Goal: Task Accomplishment & Management: Manage account settings

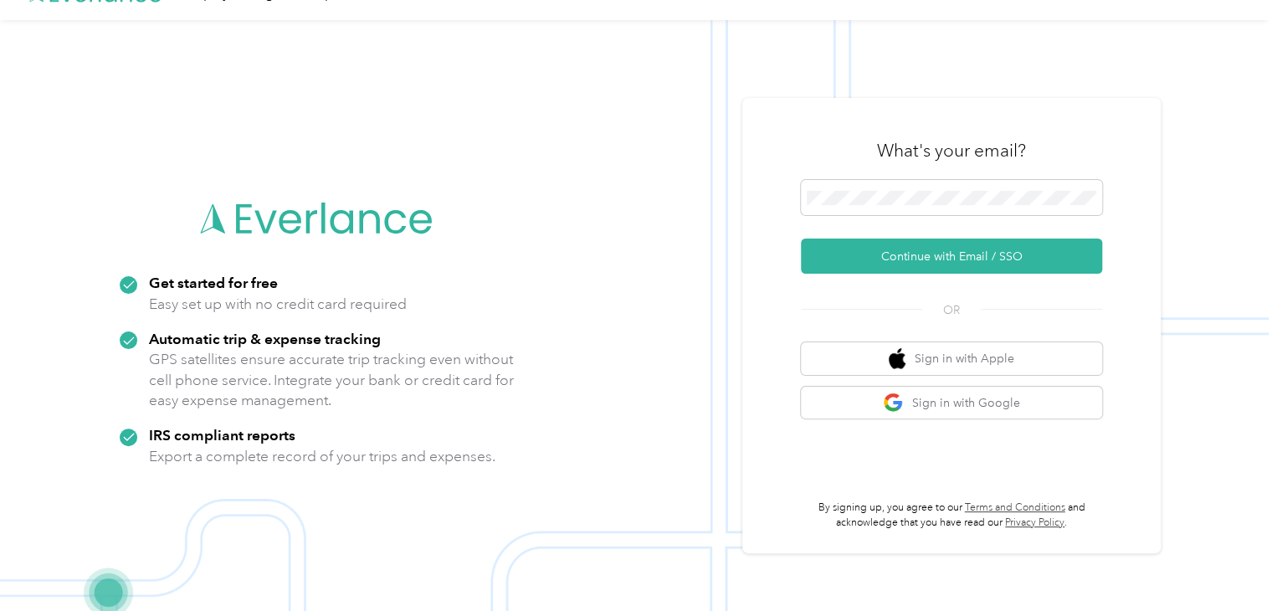
scroll to position [54, 0]
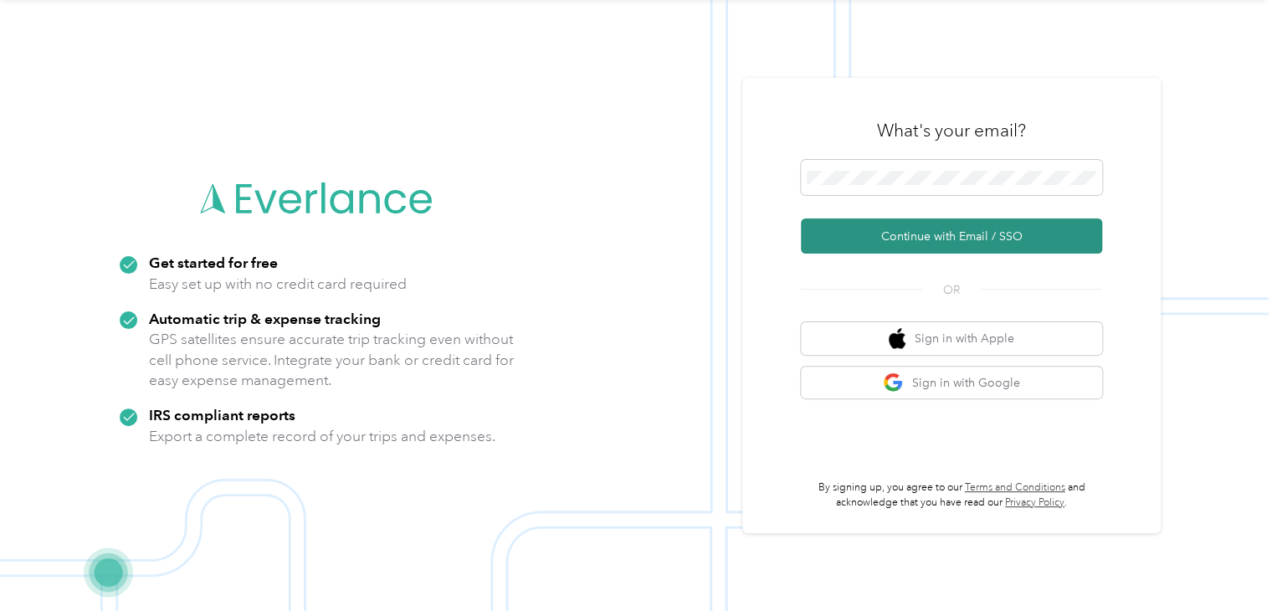
click at [907, 232] on button "Continue with Email / SSO" at bounding box center [951, 235] width 301 height 35
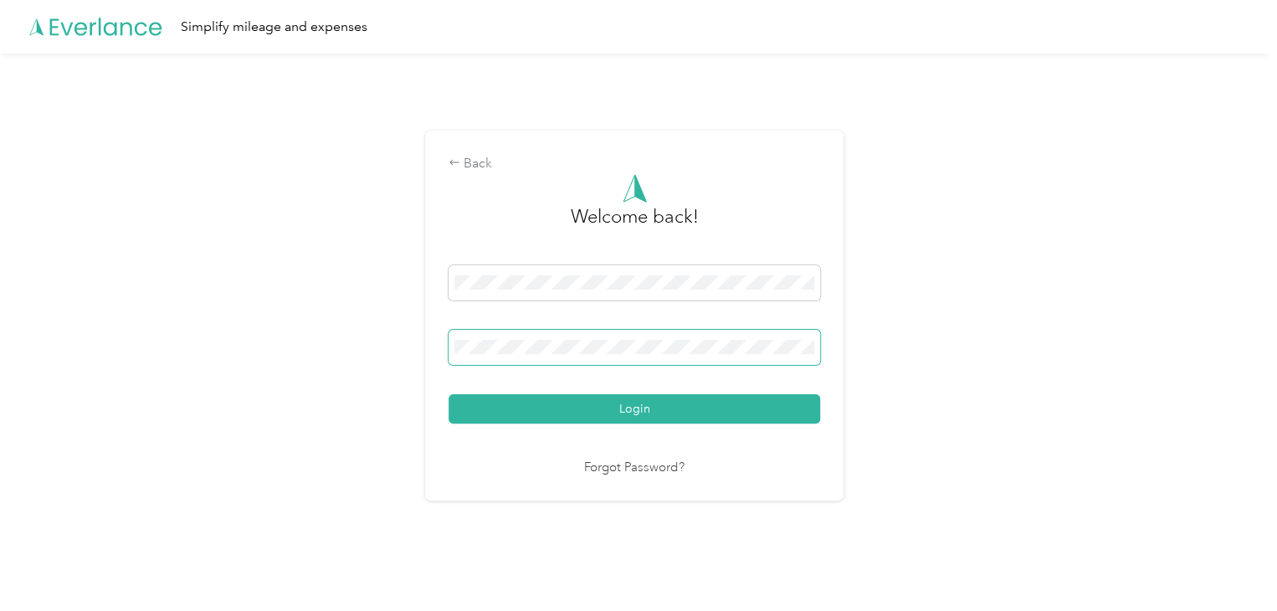
click at [449, 394] on button "Login" at bounding box center [635, 408] width 372 height 29
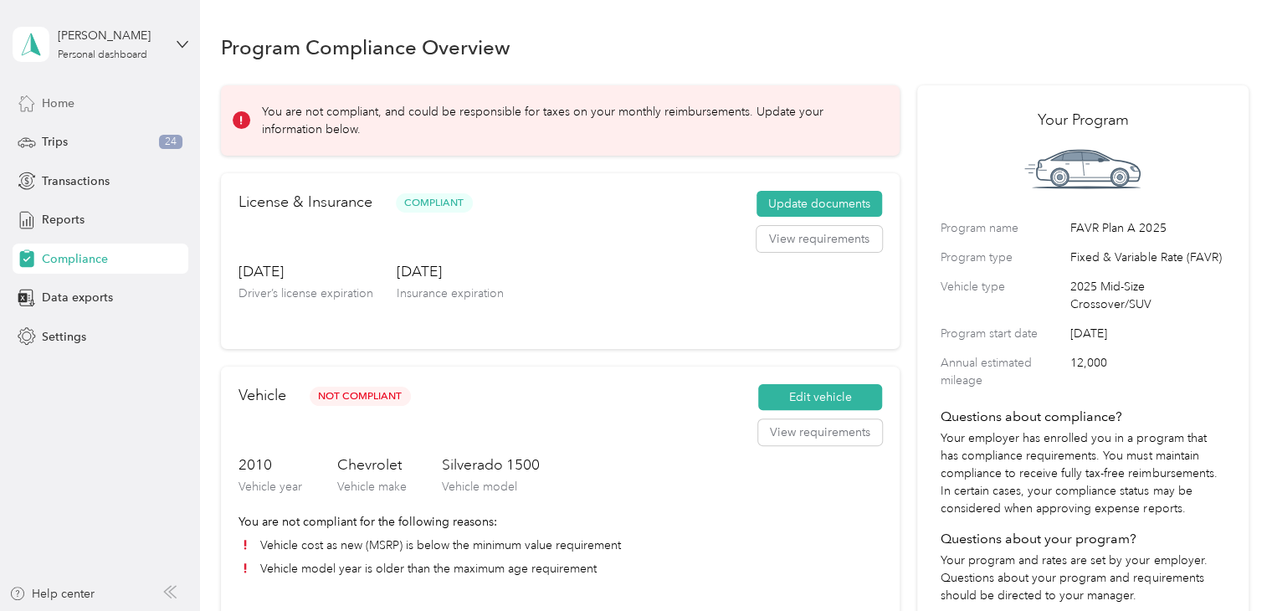
click at [50, 100] on span "Home" at bounding box center [58, 104] width 33 height 18
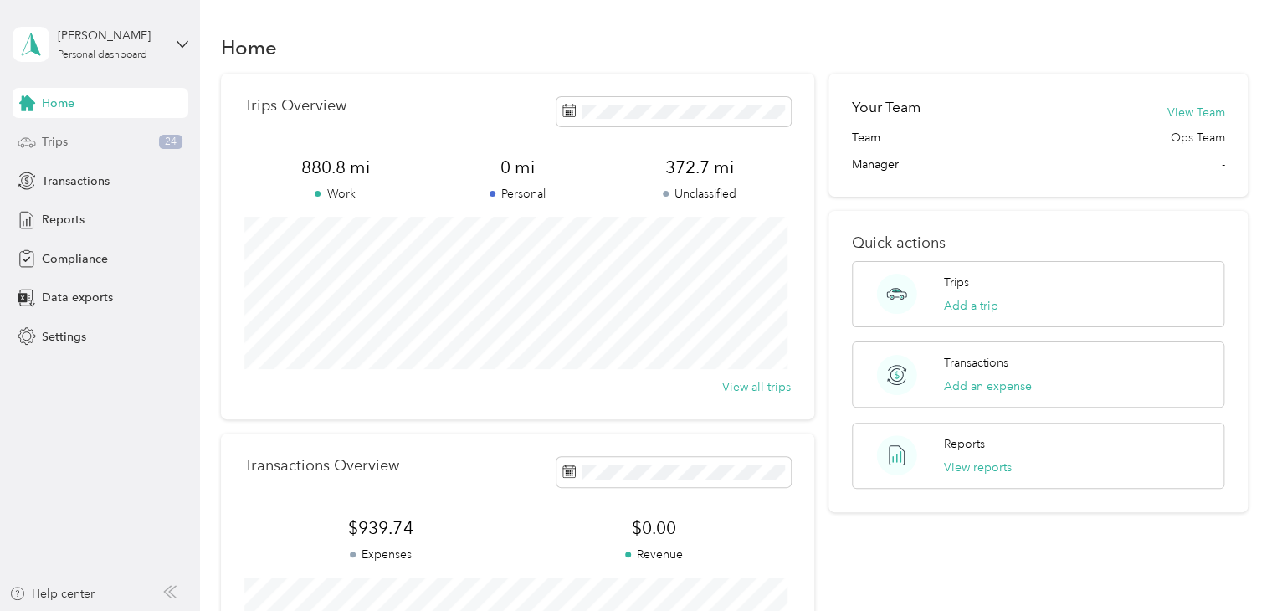
click at [45, 145] on span "Trips" at bounding box center [55, 142] width 26 height 18
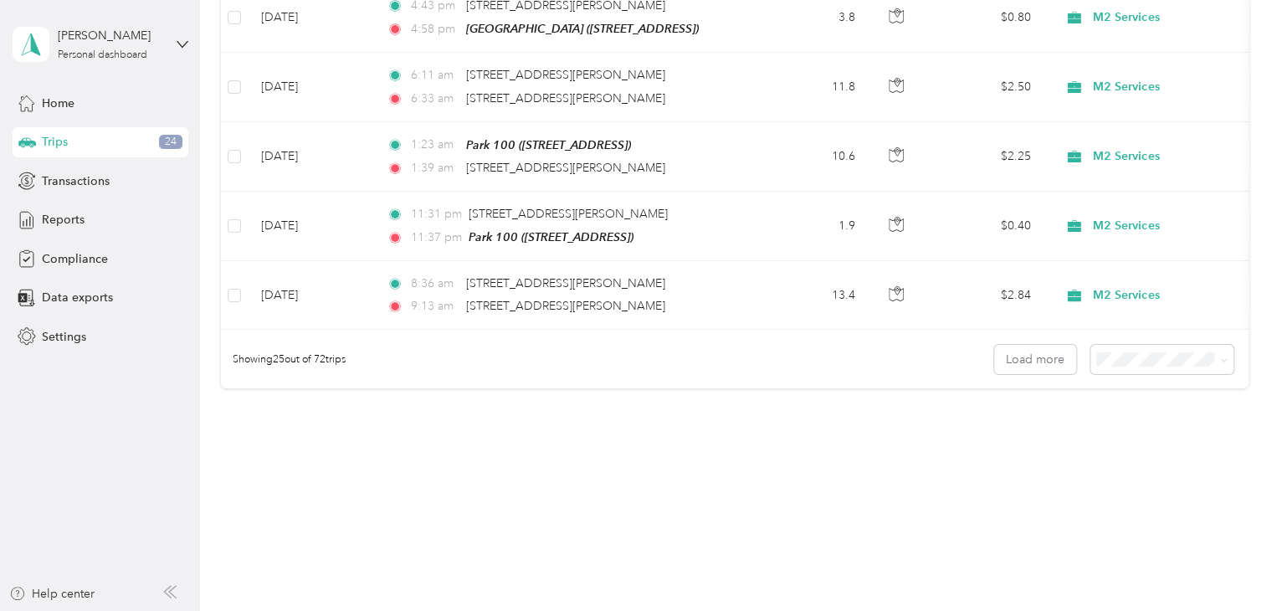
scroll to position [1690, 0]
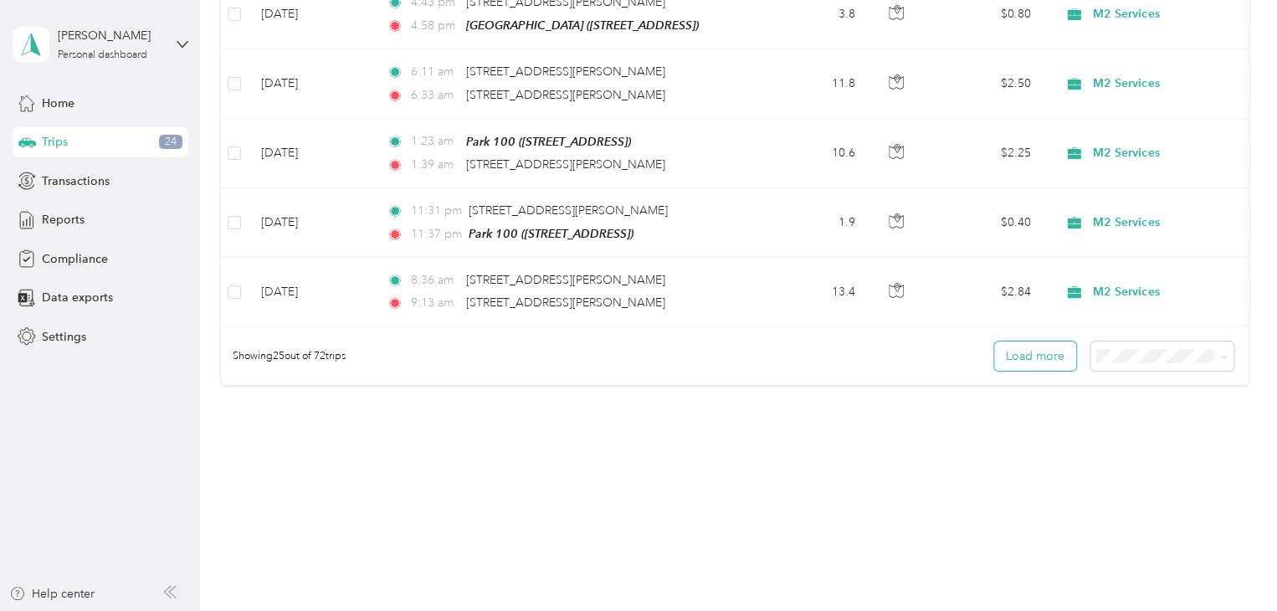
click at [1011, 345] on button "Load more" at bounding box center [1035, 355] width 82 height 29
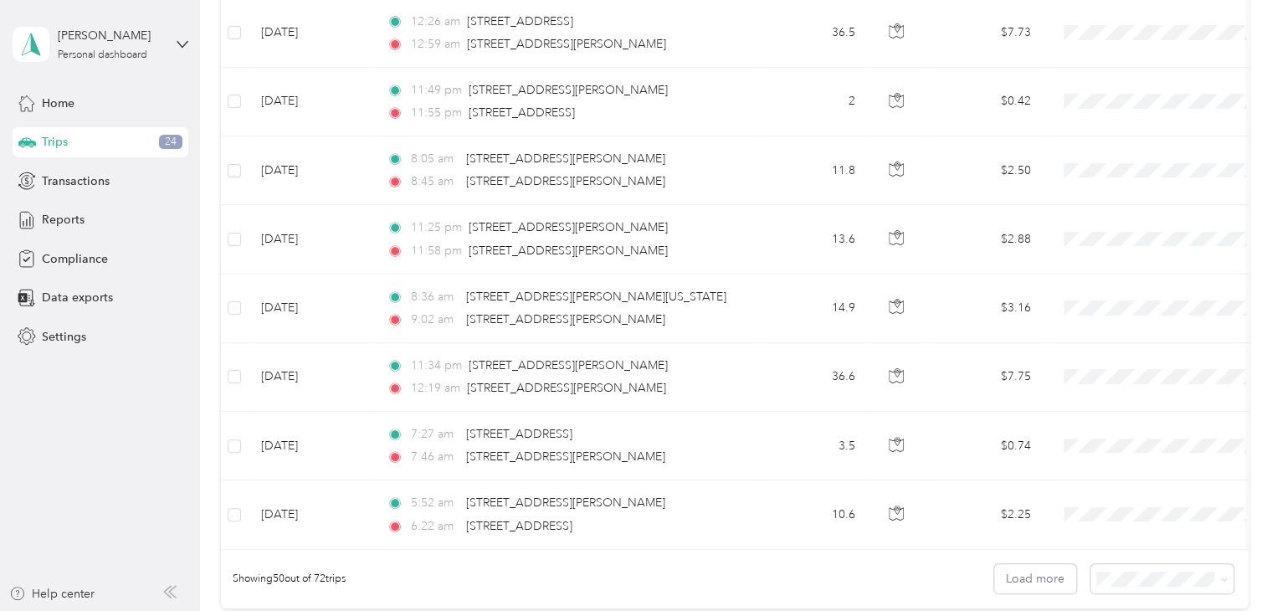
scroll to position [3364, 0]
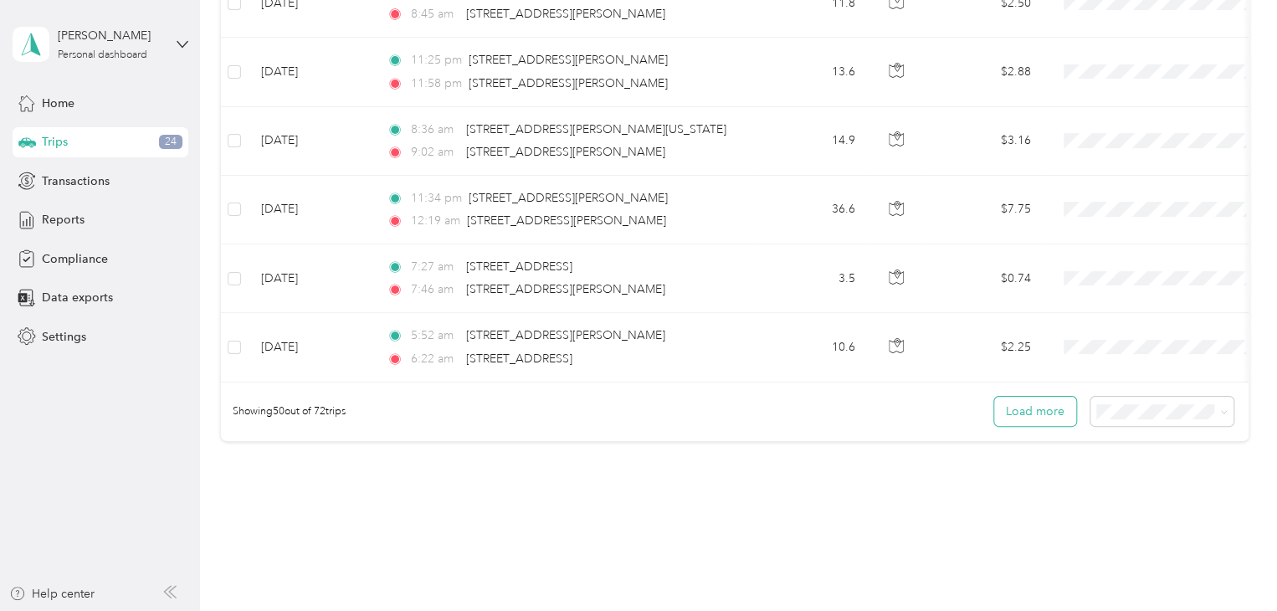
click at [1022, 397] on button "Load more" at bounding box center [1035, 411] width 82 height 29
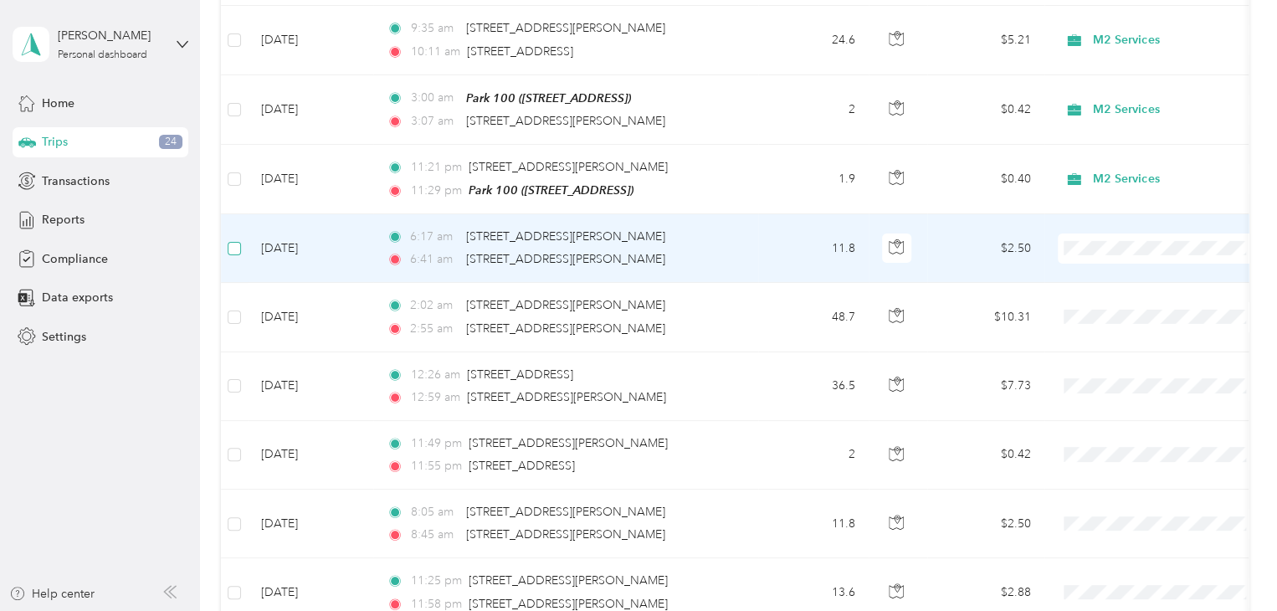
scroll to position [2845, 0]
click at [1148, 252] on span "M2 Services" at bounding box center [1176, 248] width 155 height 18
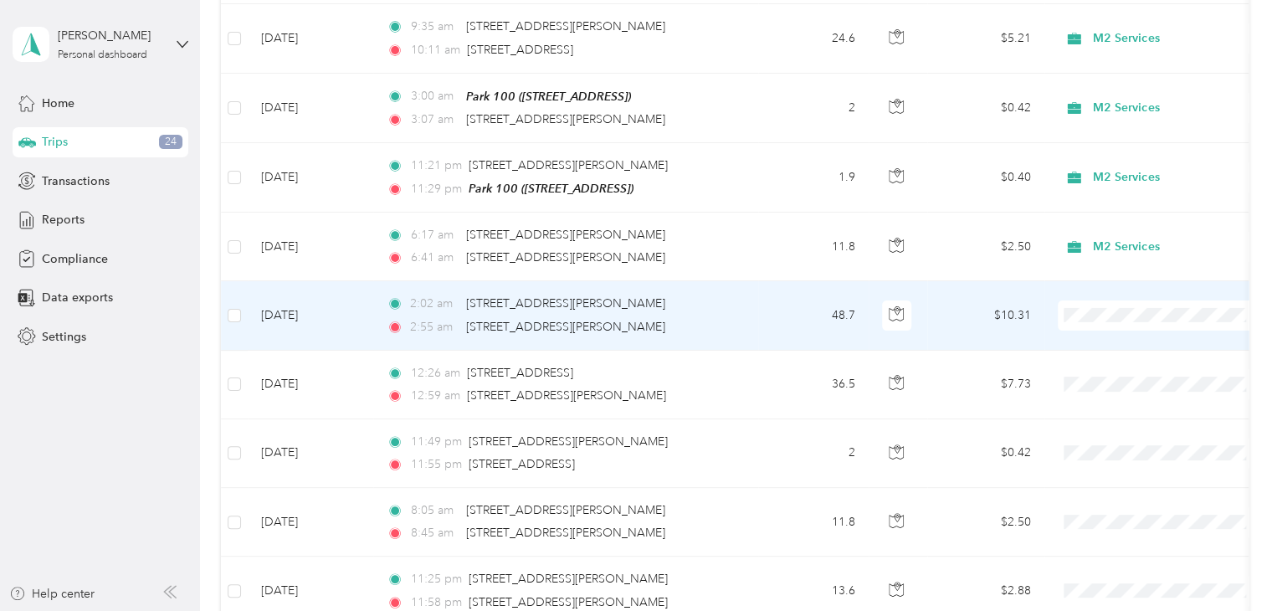
click at [1117, 314] on span "M2 Services" at bounding box center [1176, 311] width 155 height 18
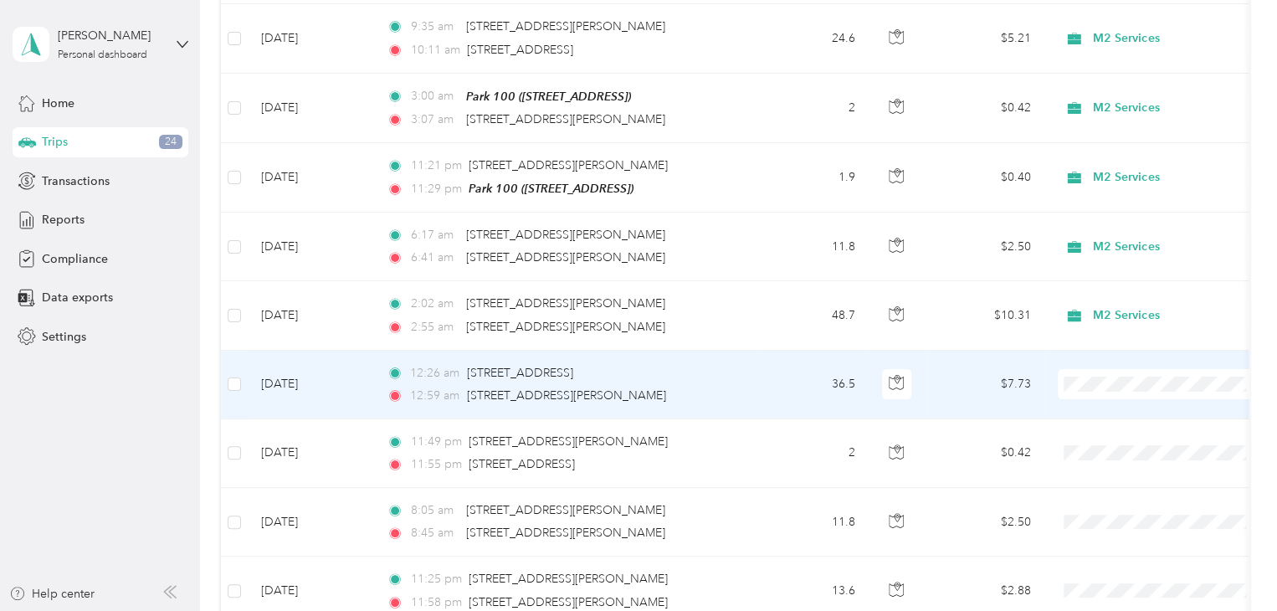
click at [1117, 385] on span "M2 Services" at bounding box center [1176, 380] width 155 height 18
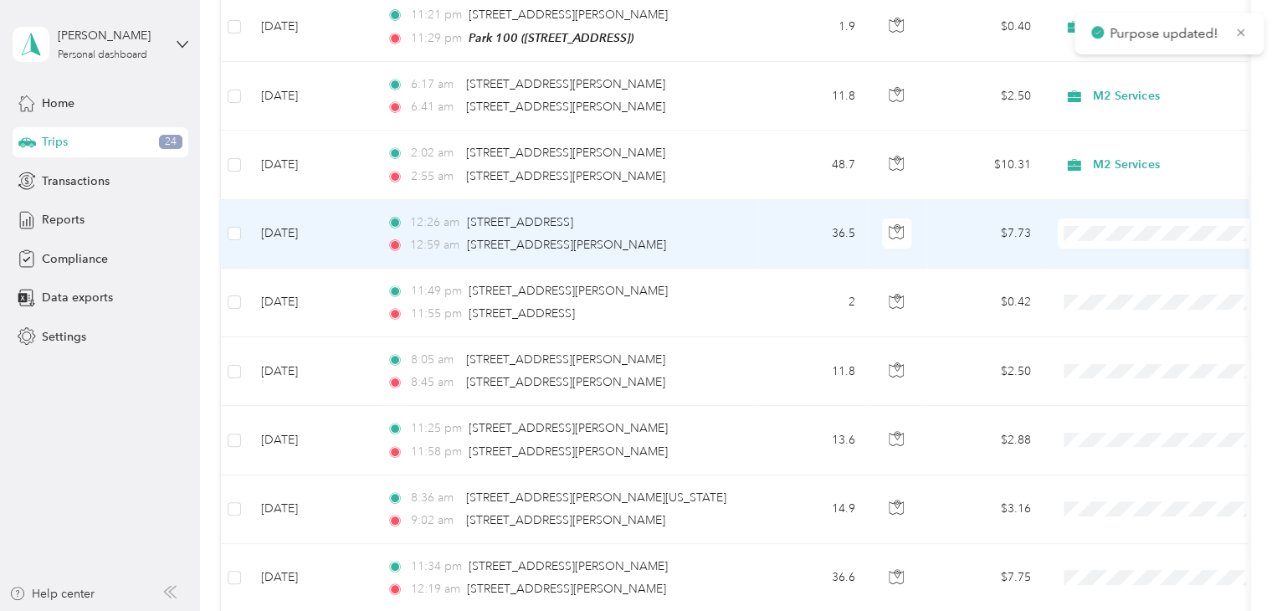
scroll to position [3012, 0]
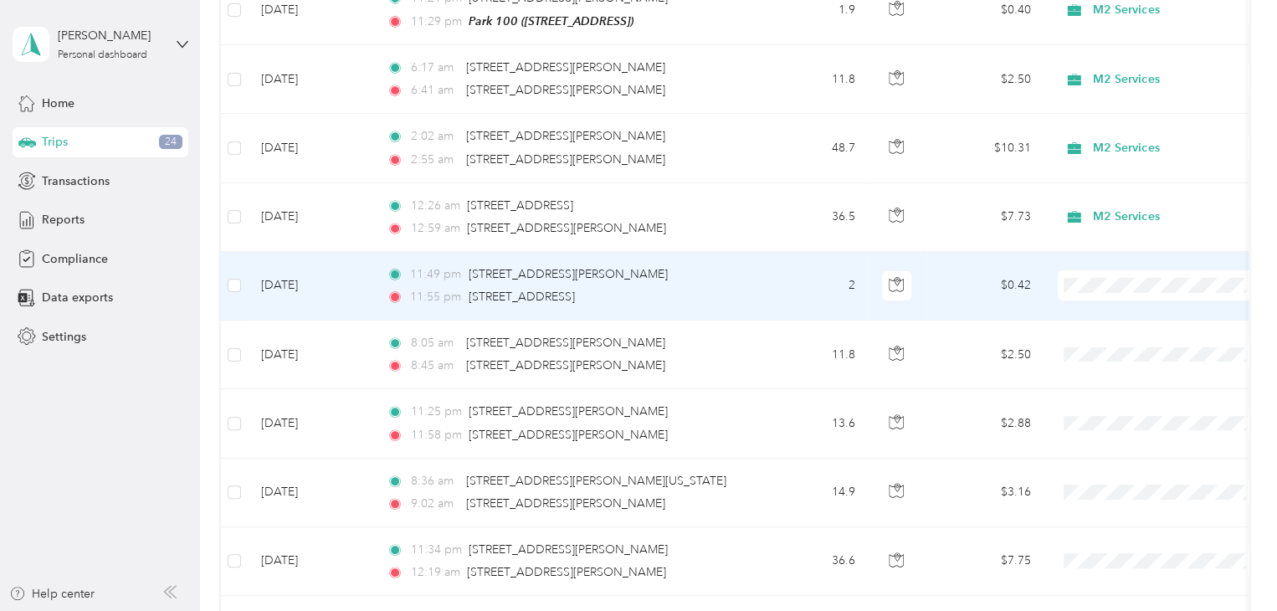
click at [1114, 285] on span "M2 Services" at bounding box center [1176, 287] width 155 height 18
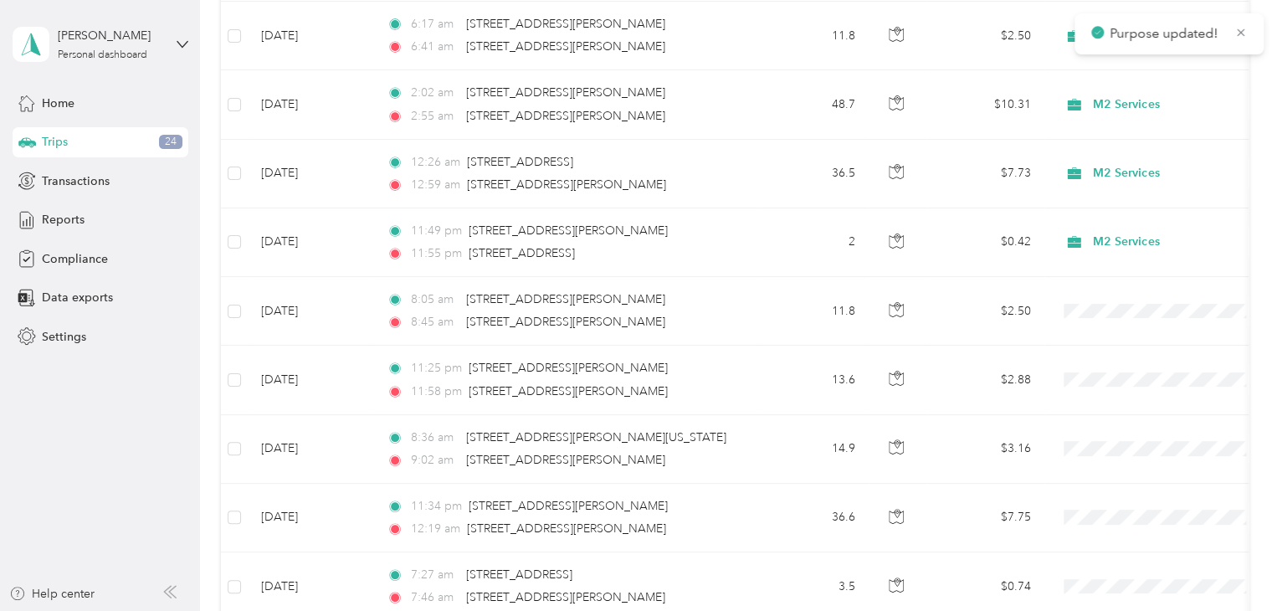
scroll to position [3096, 0]
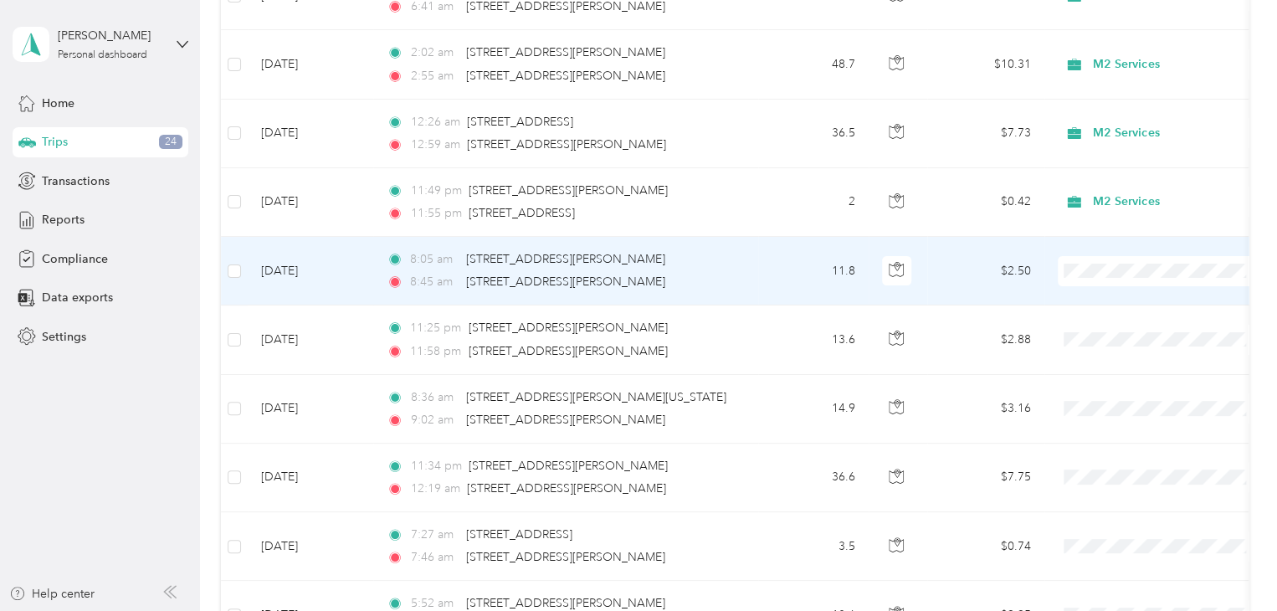
click at [1127, 265] on span "M2 Services" at bounding box center [1176, 272] width 155 height 18
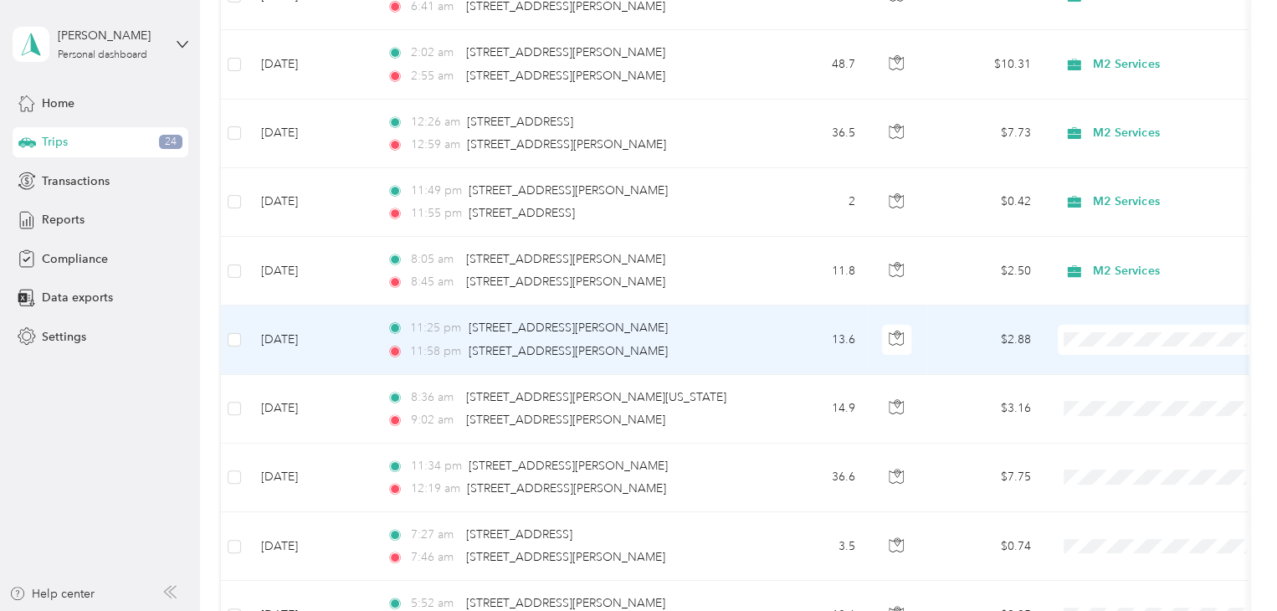
click at [1121, 336] on span "M2 Services" at bounding box center [1176, 340] width 155 height 18
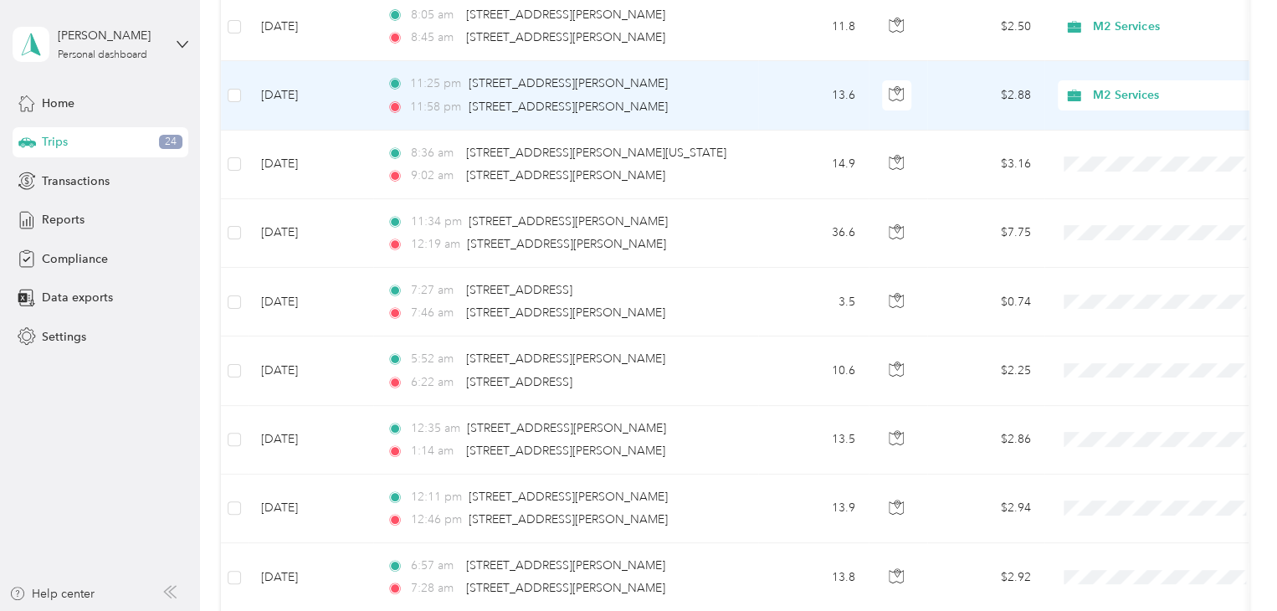
scroll to position [3347, 0]
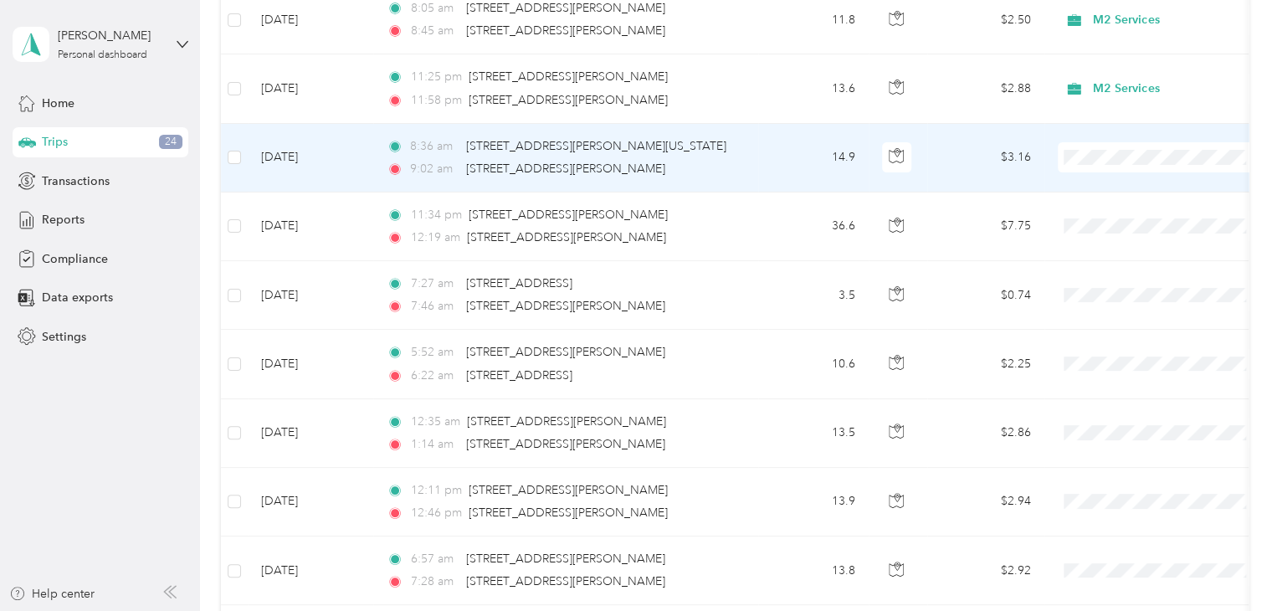
click at [1125, 165] on li "M2 Services" at bounding box center [1162, 157] width 208 height 29
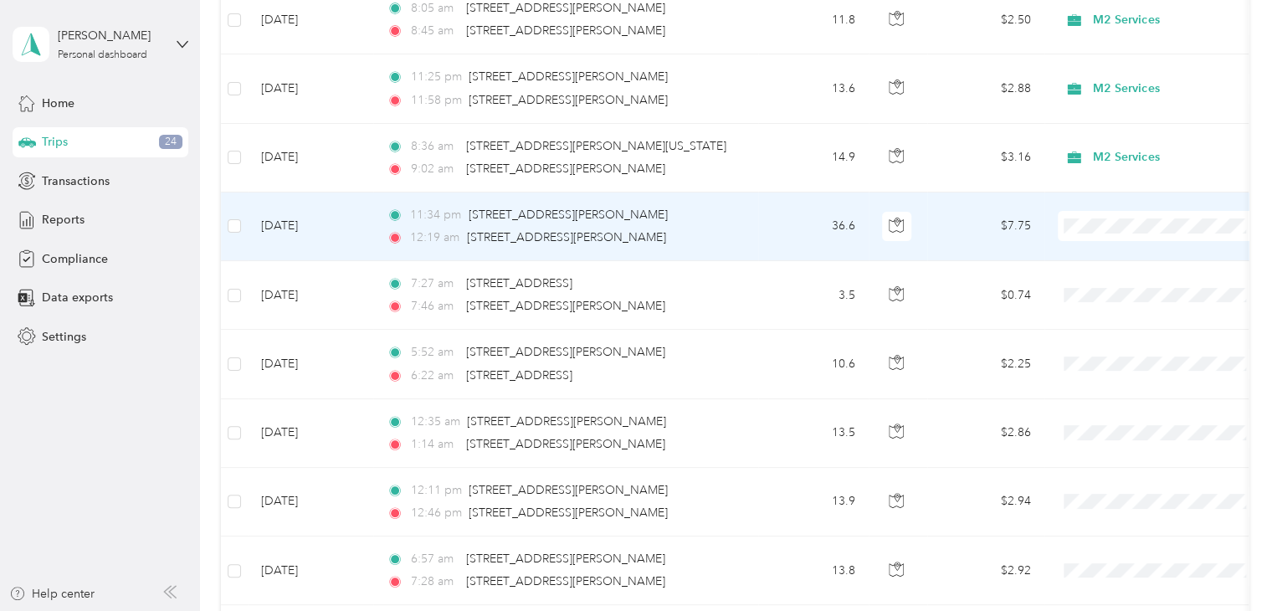
click at [1138, 225] on span "M2 Services" at bounding box center [1176, 227] width 155 height 18
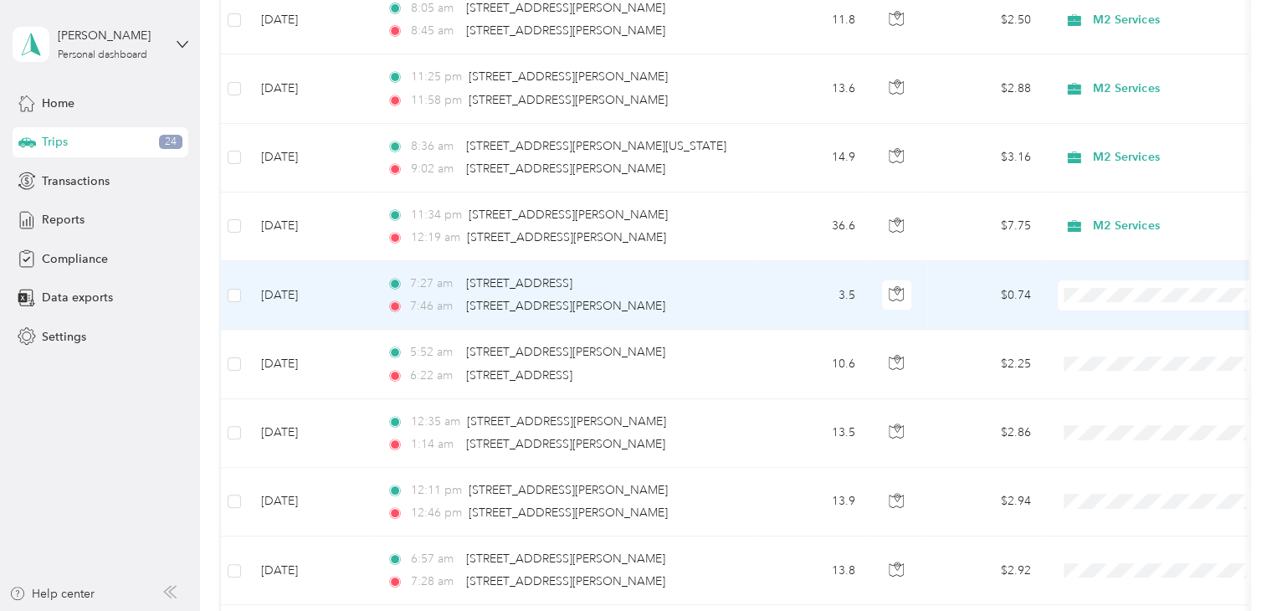
click at [1125, 293] on span "M2 Services" at bounding box center [1176, 295] width 155 height 18
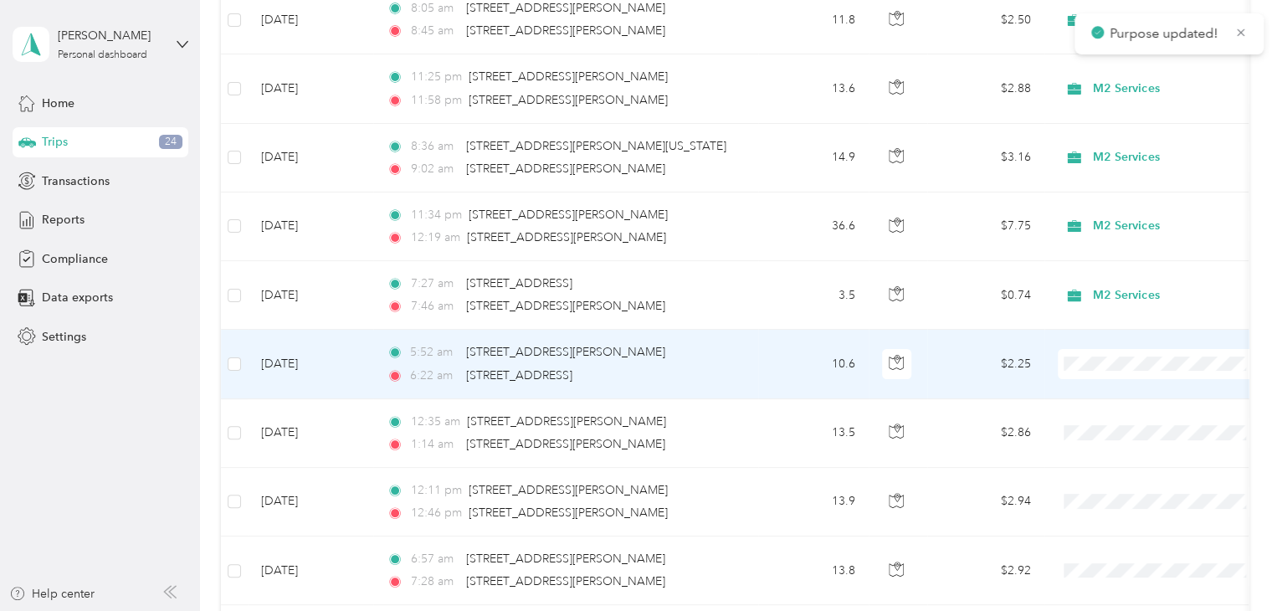
scroll to position [3431, 0]
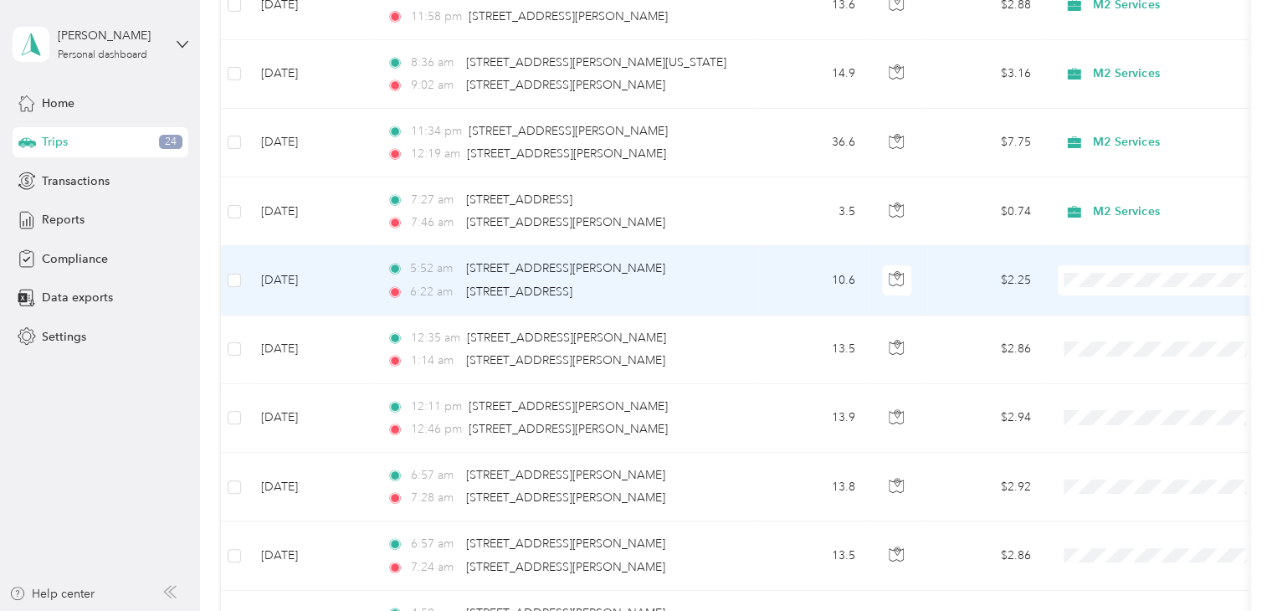
click at [1137, 276] on span "M2 Services" at bounding box center [1176, 280] width 155 height 18
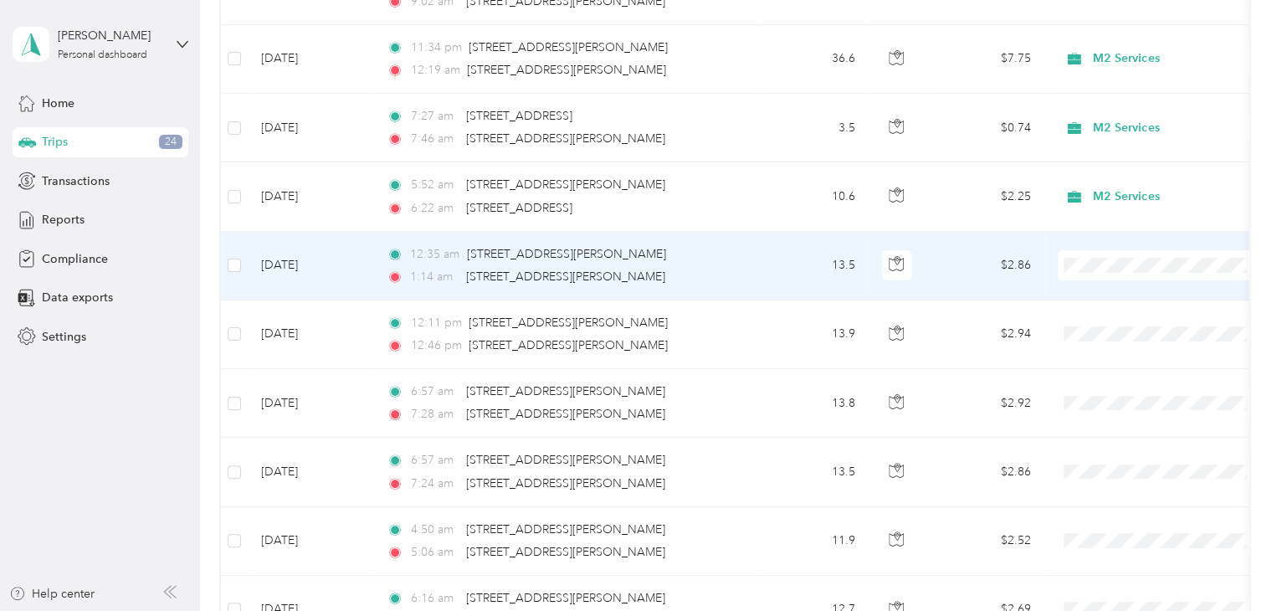
click at [1145, 260] on span "M2 Services" at bounding box center [1176, 261] width 155 height 18
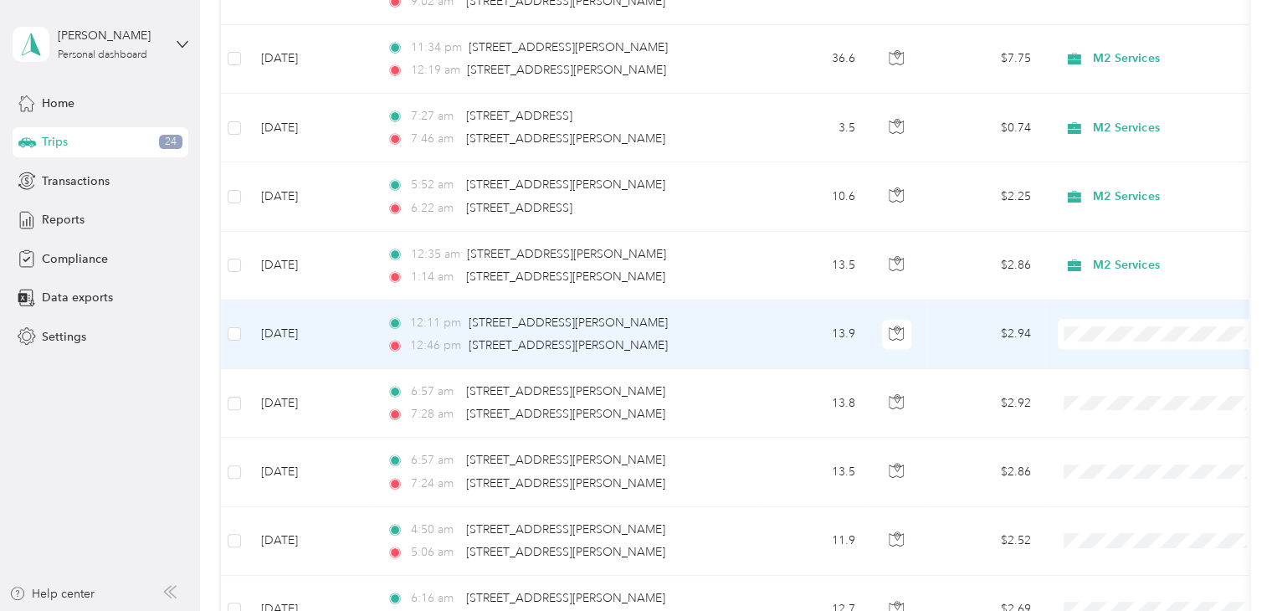
click at [1146, 329] on span "M2 Services" at bounding box center [1176, 332] width 155 height 18
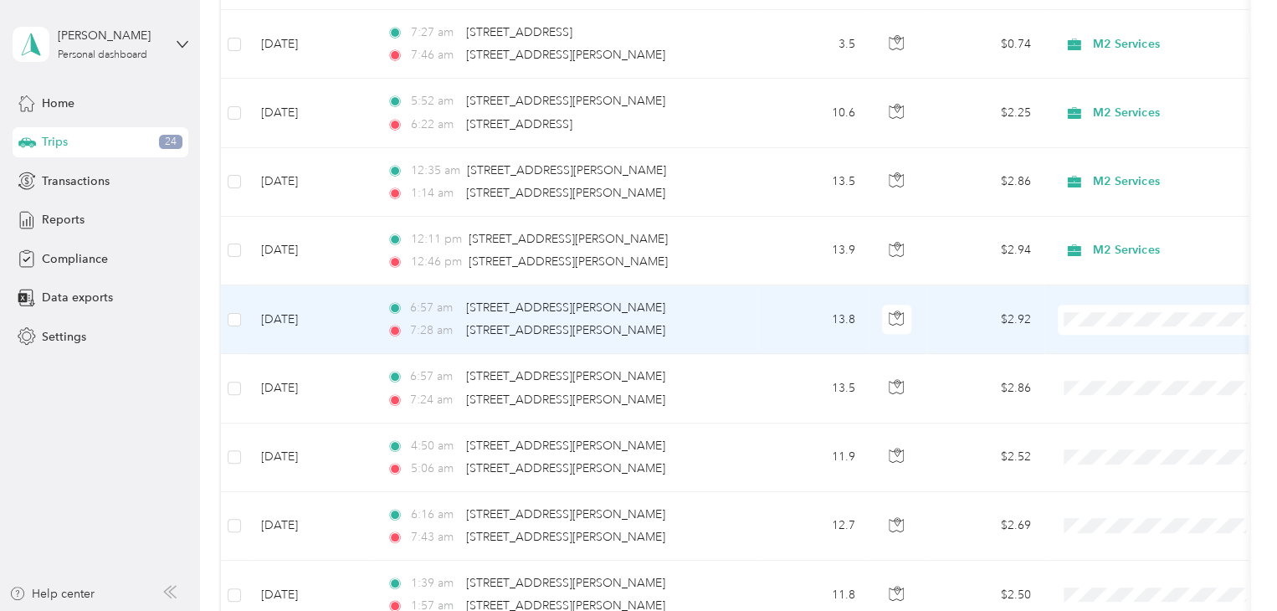
click at [1147, 315] on span "M2 Services" at bounding box center [1176, 319] width 155 height 18
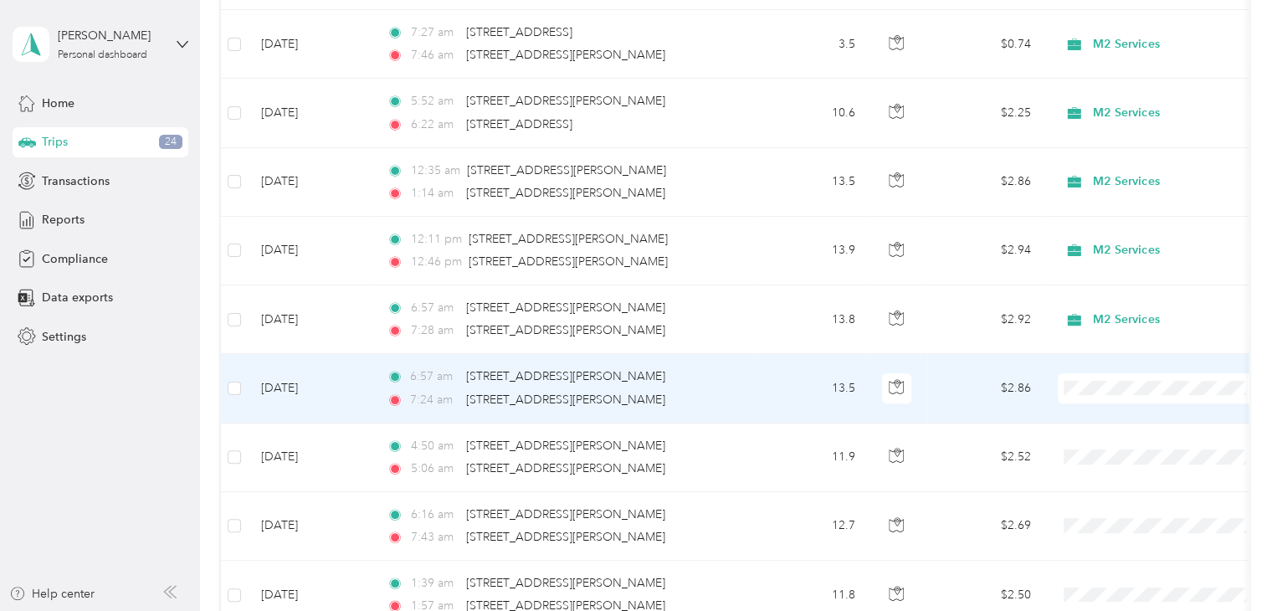
click at [1102, 391] on li "M2 Services" at bounding box center [1162, 383] width 208 height 29
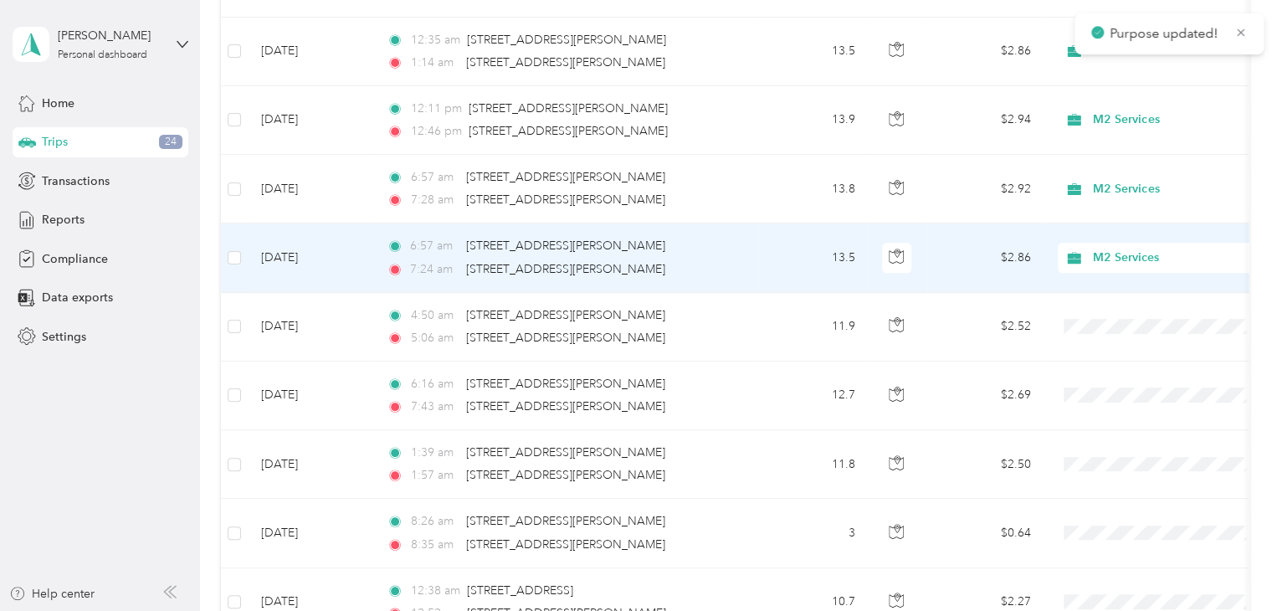
scroll to position [3766, 0]
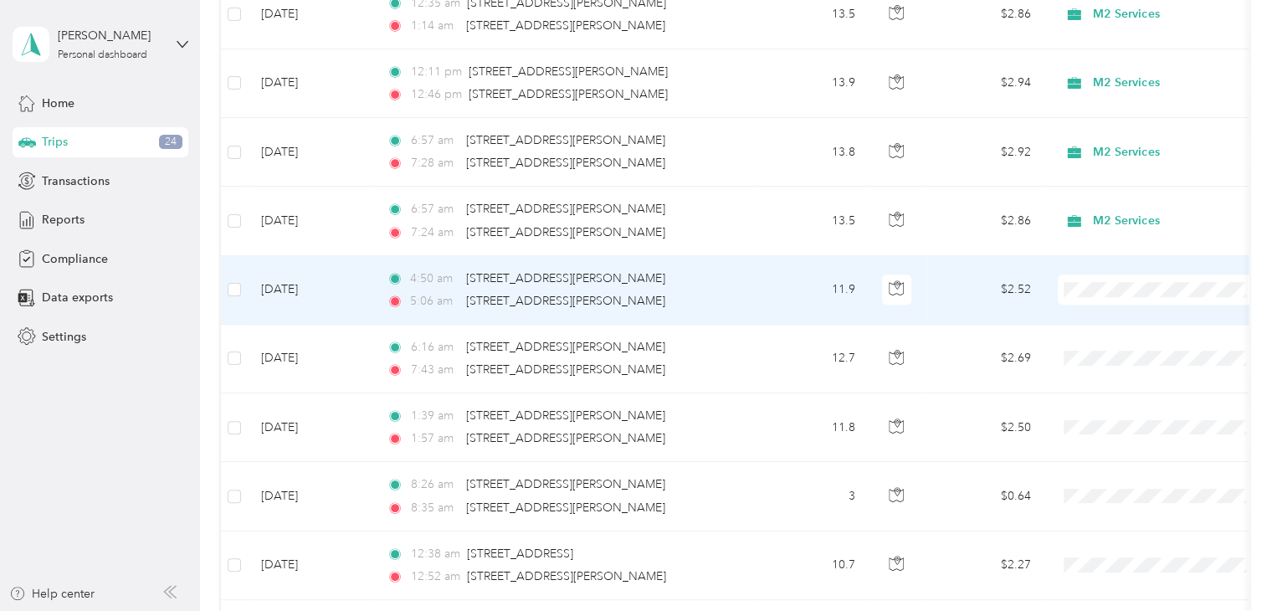
click at [1150, 289] on span "M2 Services" at bounding box center [1176, 289] width 155 height 18
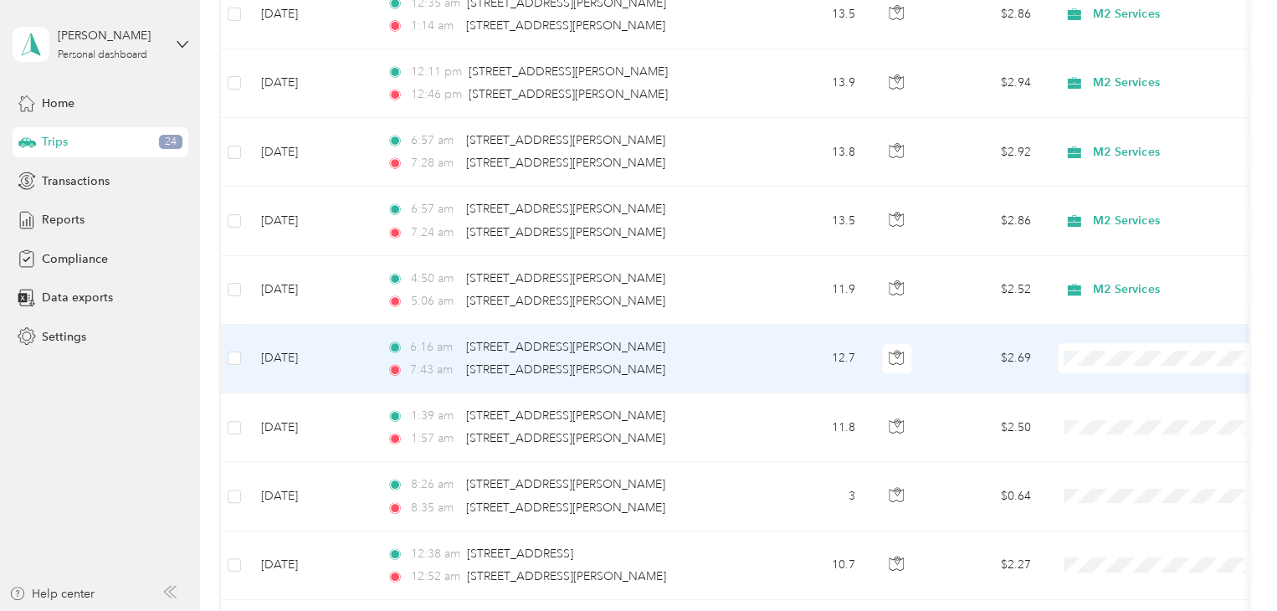
click at [1131, 351] on span "M2 Services" at bounding box center [1176, 352] width 155 height 18
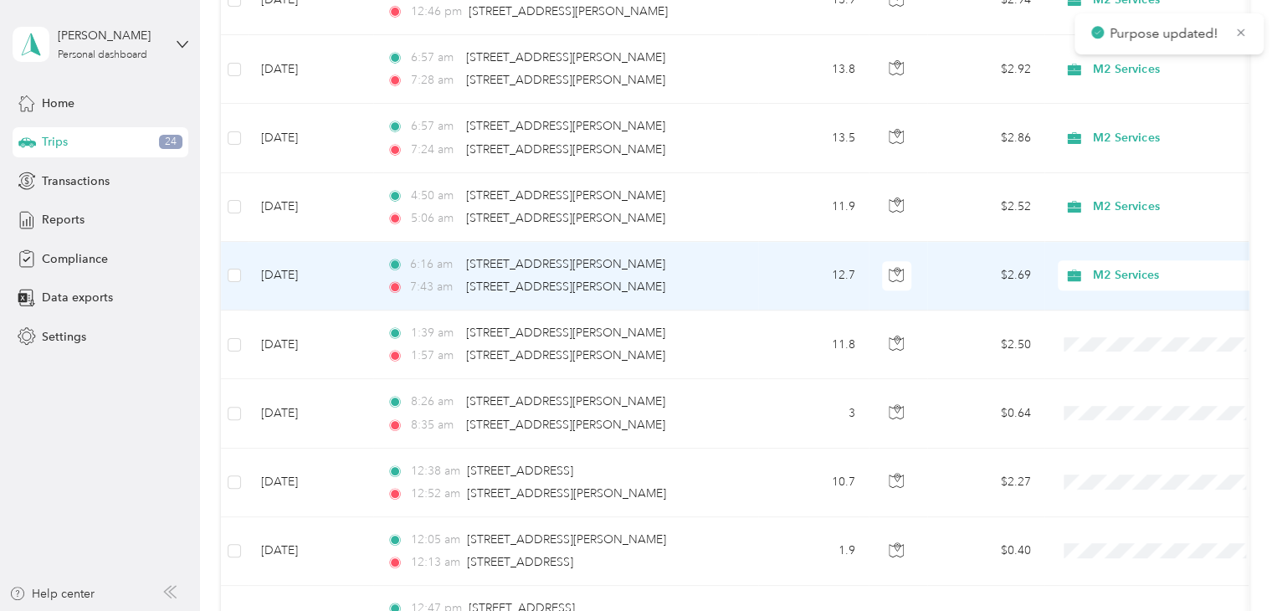
scroll to position [3849, 0]
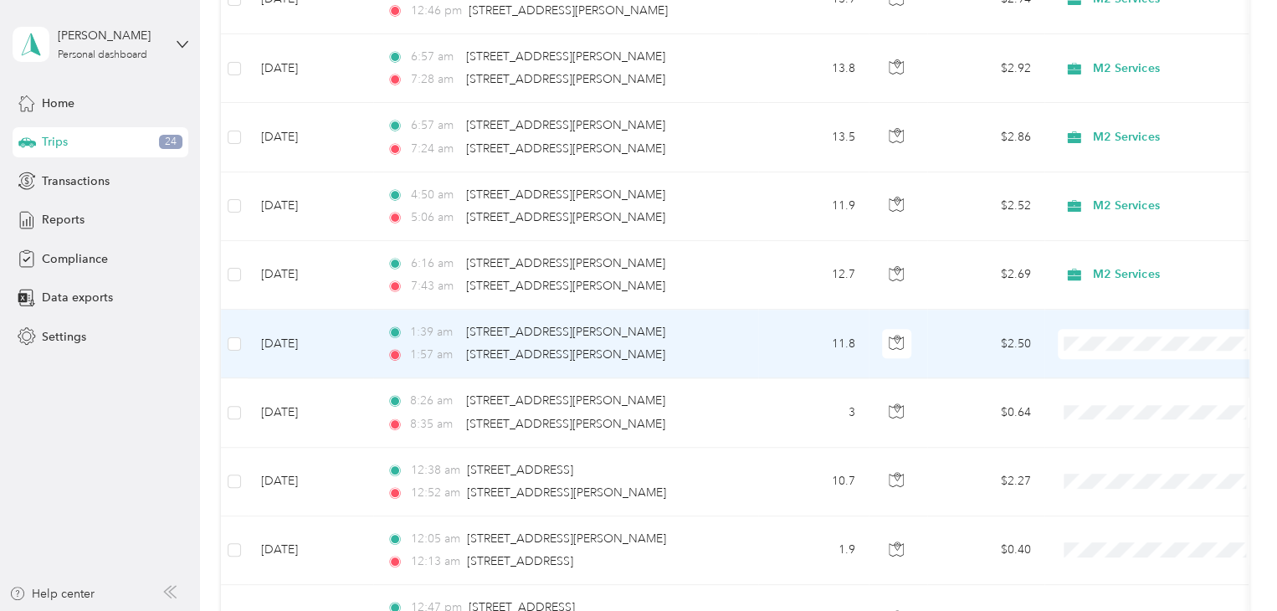
click at [1125, 343] on span "M2 Services" at bounding box center [1176, 343] width 155 height 18
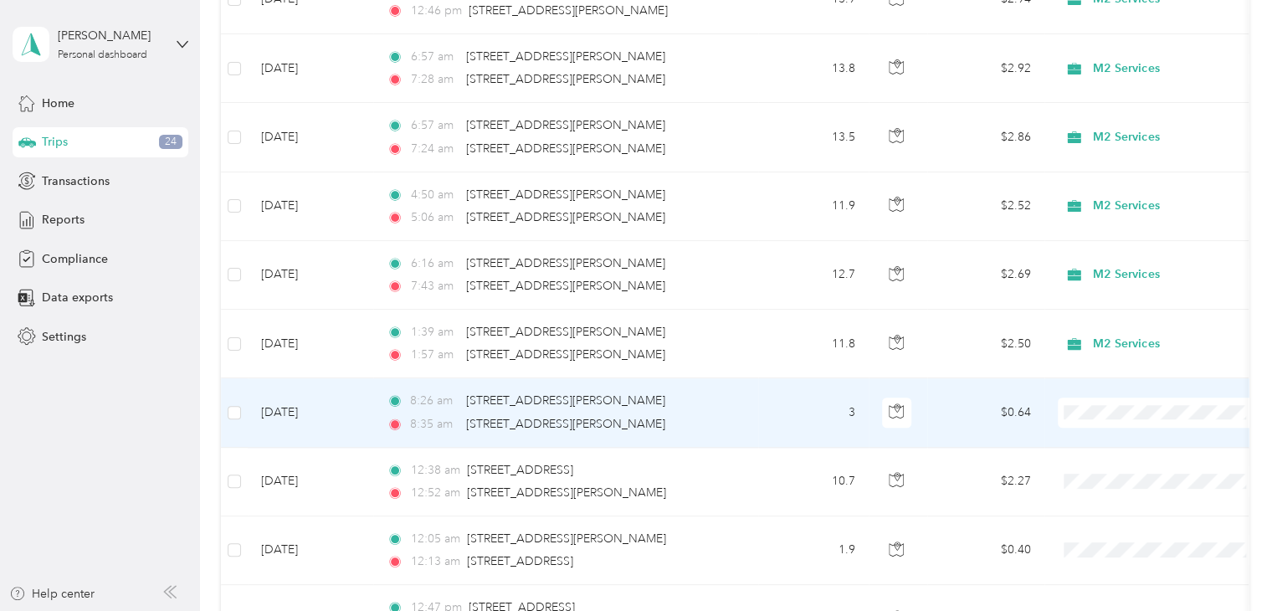
click at [1111, 408] on span "M2 Services" at bounding box center [1176, 411] width 155 height 18
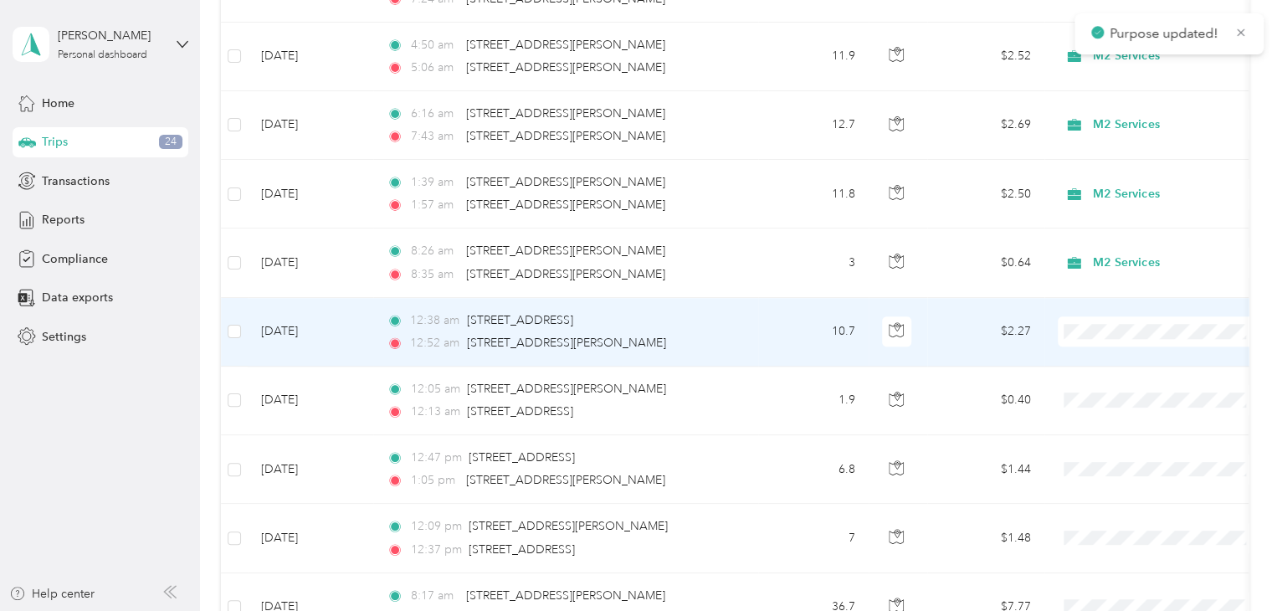
scroll to position [4017, 0]
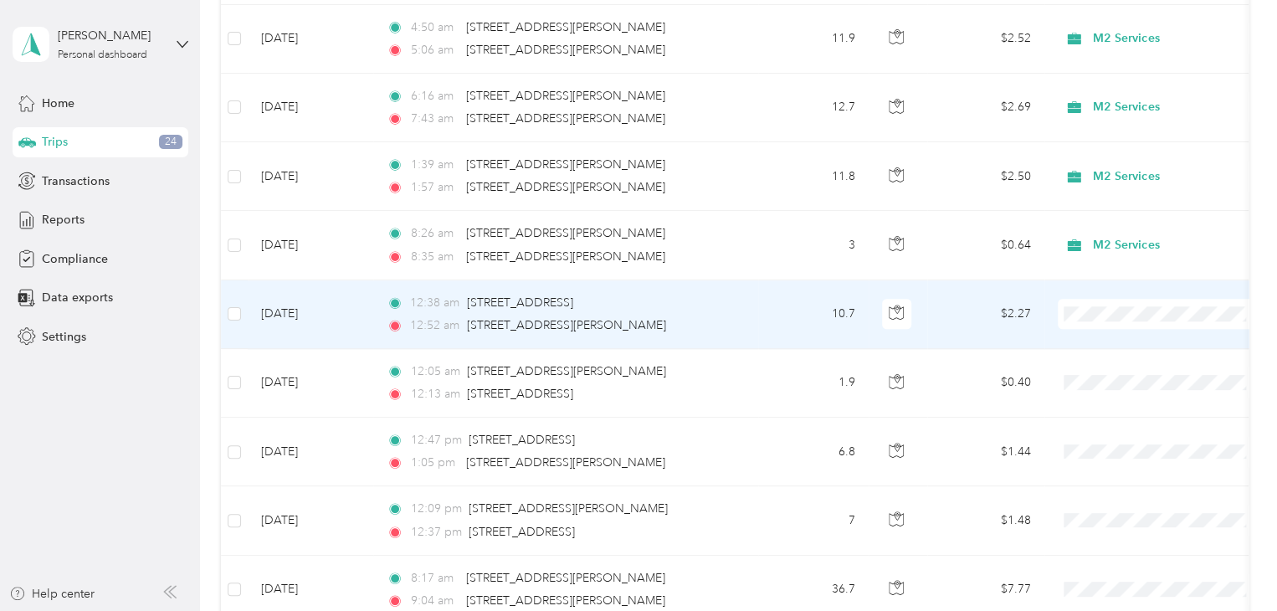
click at [1115, 310] on span "M2 Services" at bounding box center [1176, 313] width 155 height 18
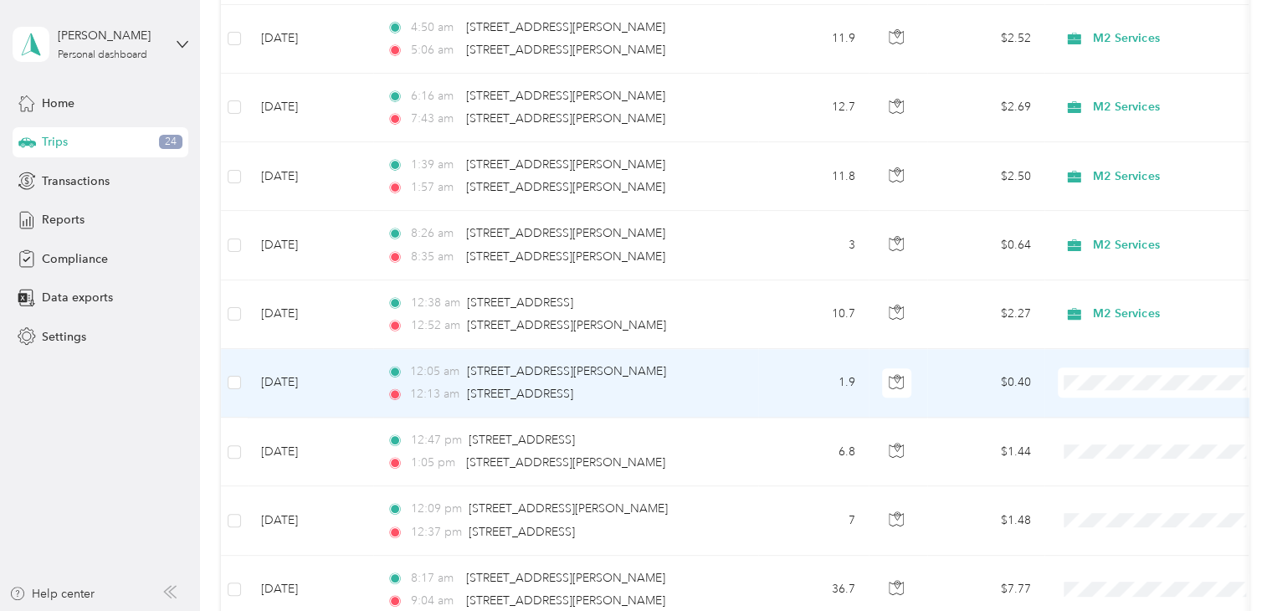
click at [1136, 382] on span "M2 Services" at bounding box center [1176, 381] width 155 height 18
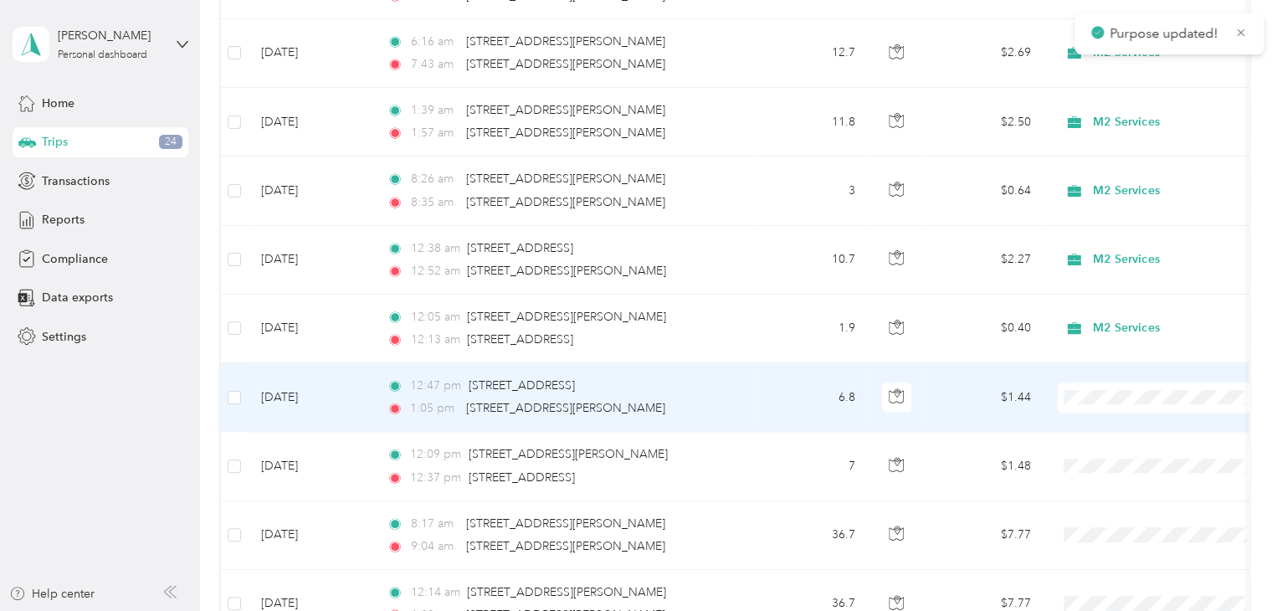
scroll to position [4100, 0]
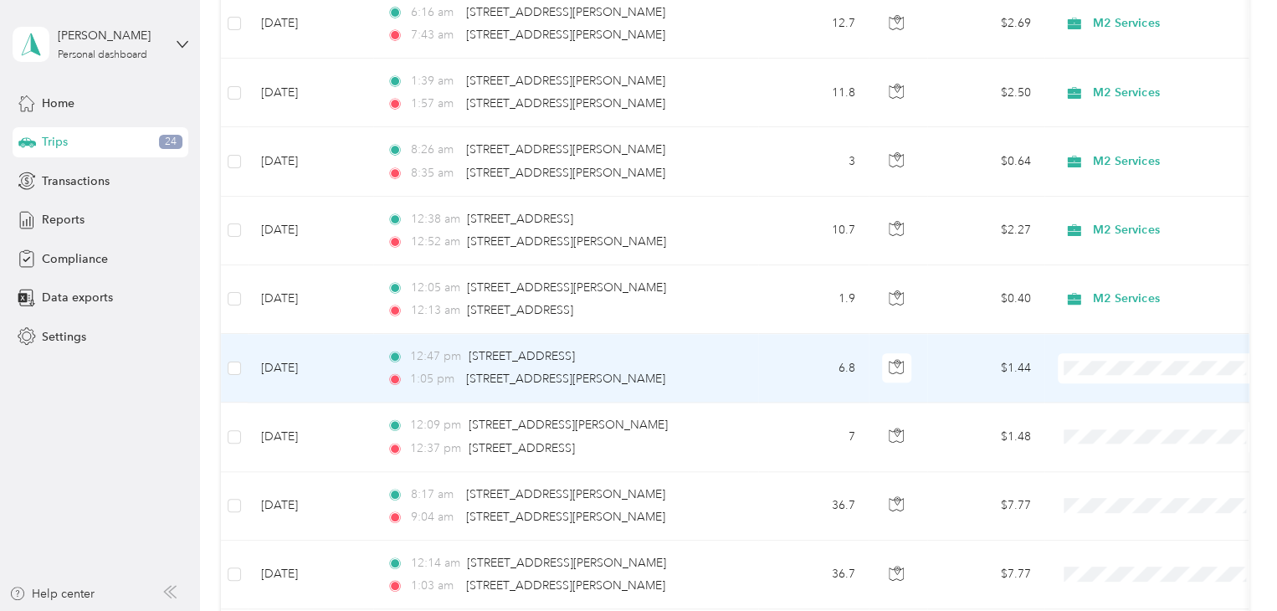
click at [1145, 372] on li "M2 Services" at bounding box center [1162, 365] width 208 height 29
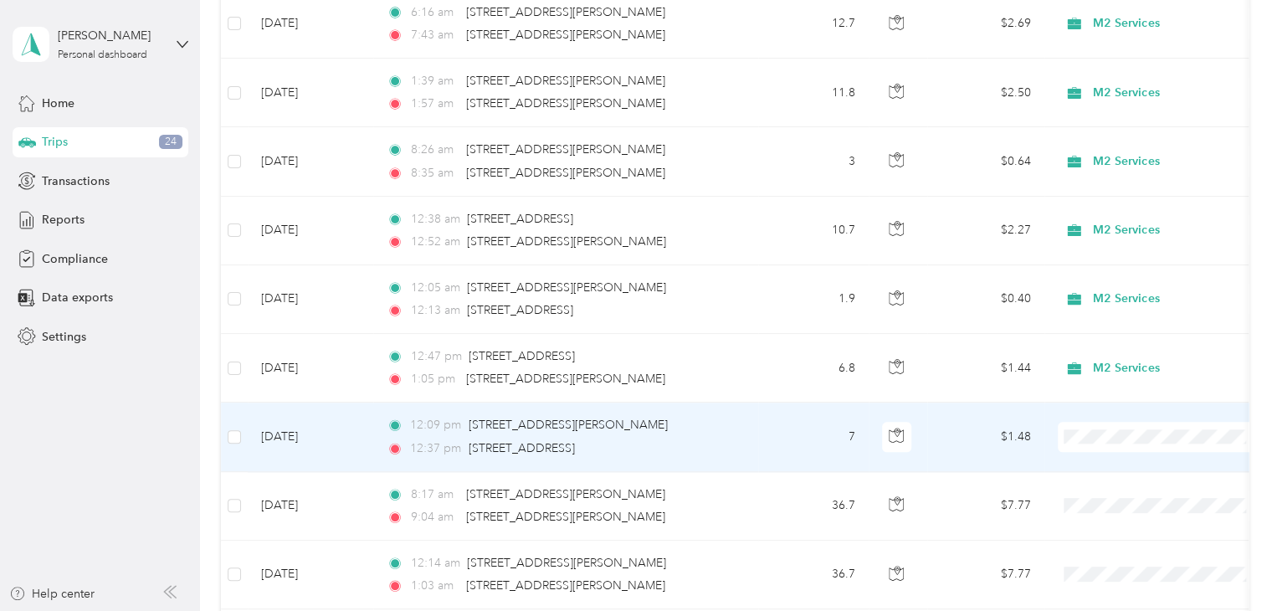
click at [1119, 433] on span "M2 Services" at bounding box center [1176, 435] width 155 height 18
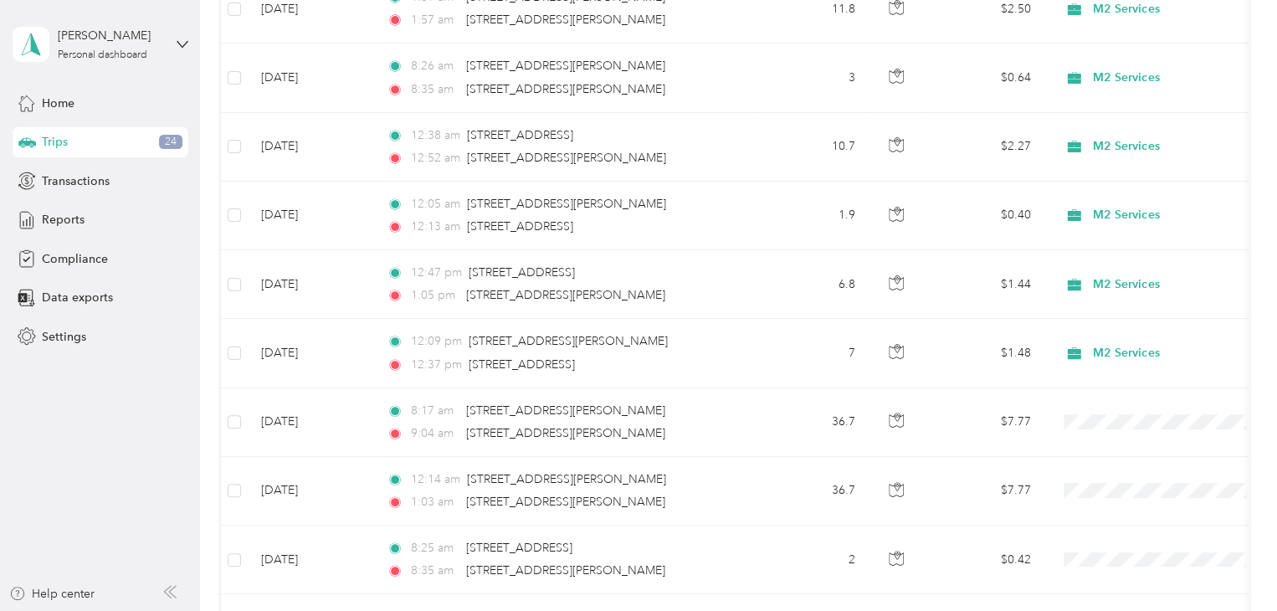
scroll to position [4268, 0]
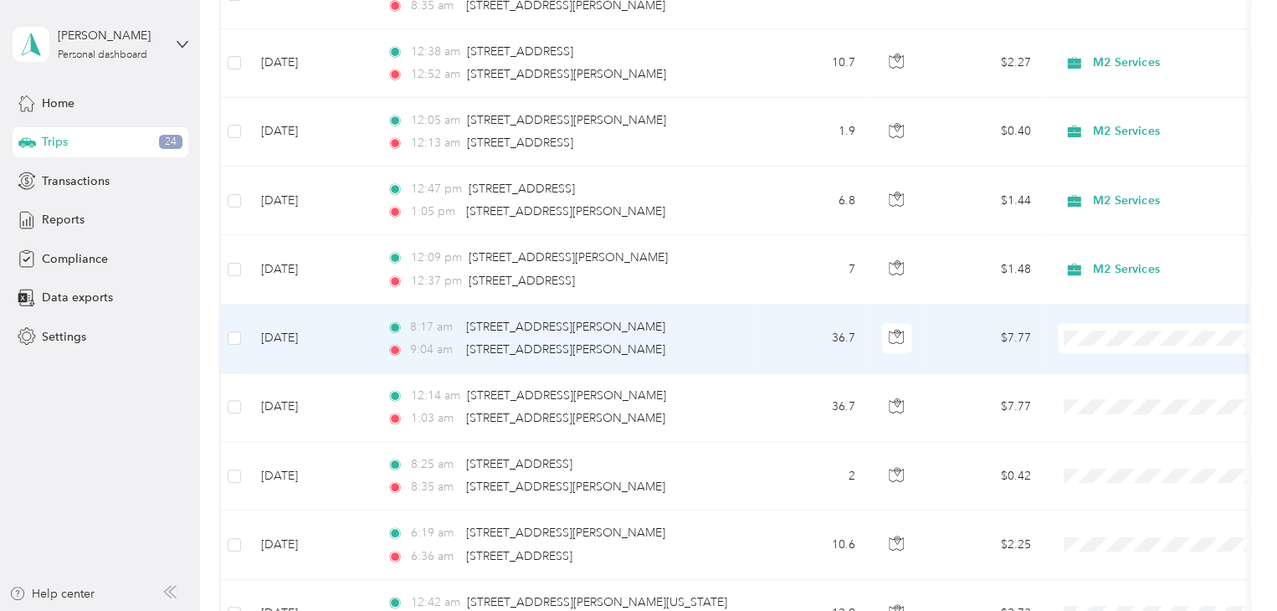
click at [1131, 337] on span "M2 Services" at bounding box center [1176, 336] width 155 height 18
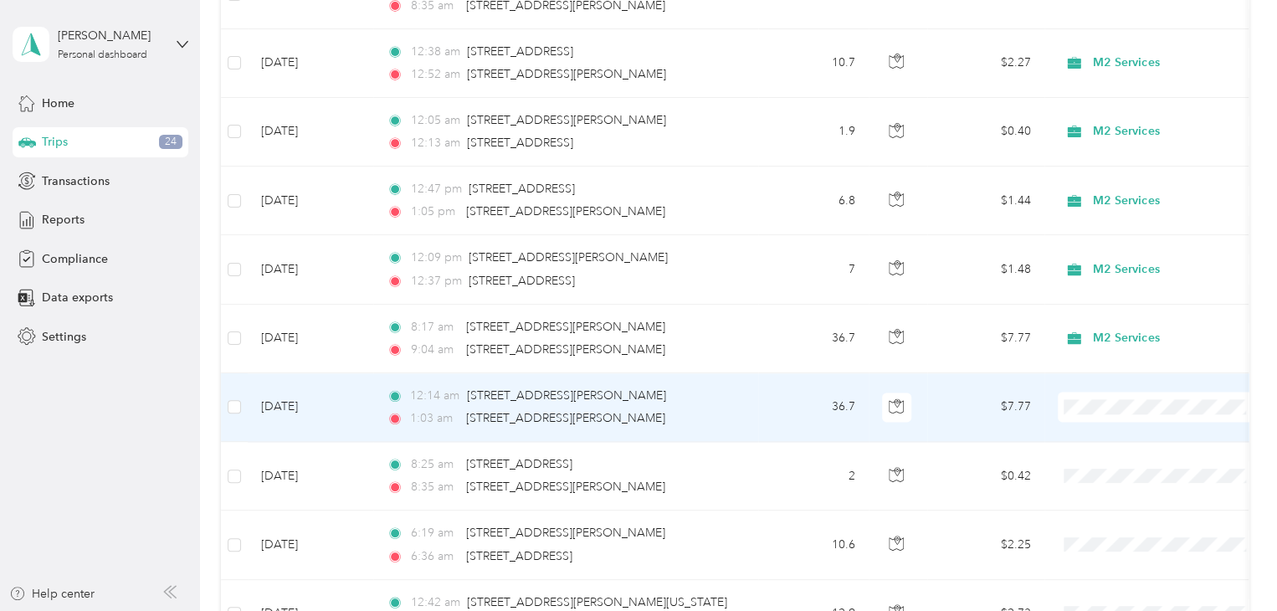
click at [1134, 399] on span "M2 Services" at bounding box center [1176, 405] width 155 height 18
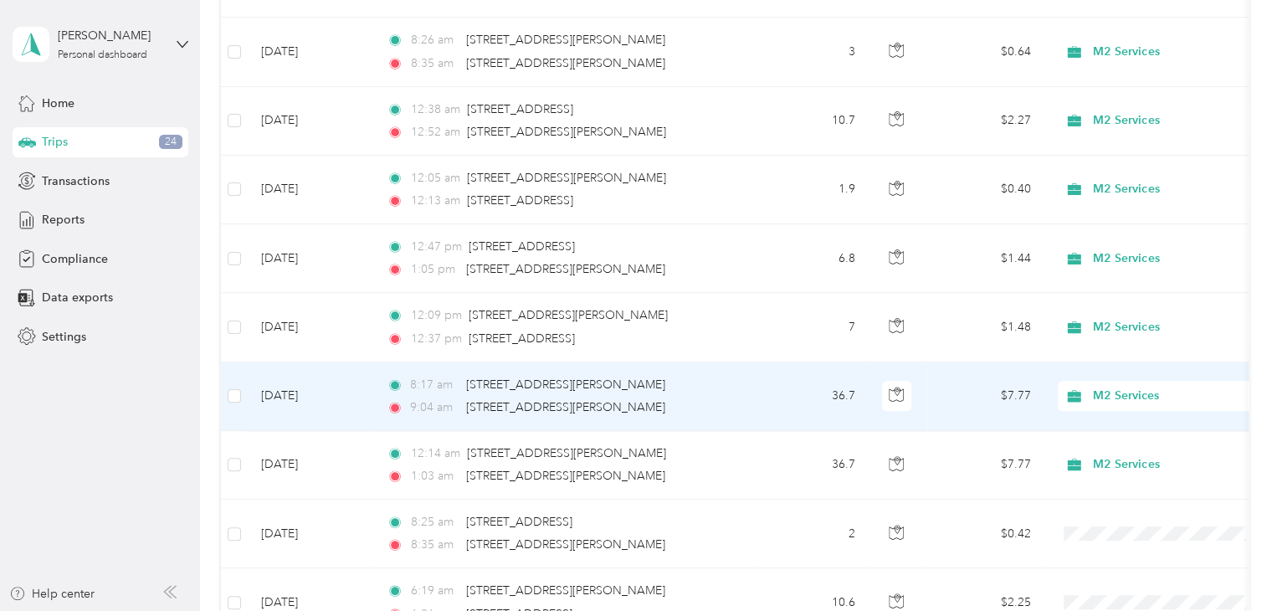
scroll to position [4184, 0]
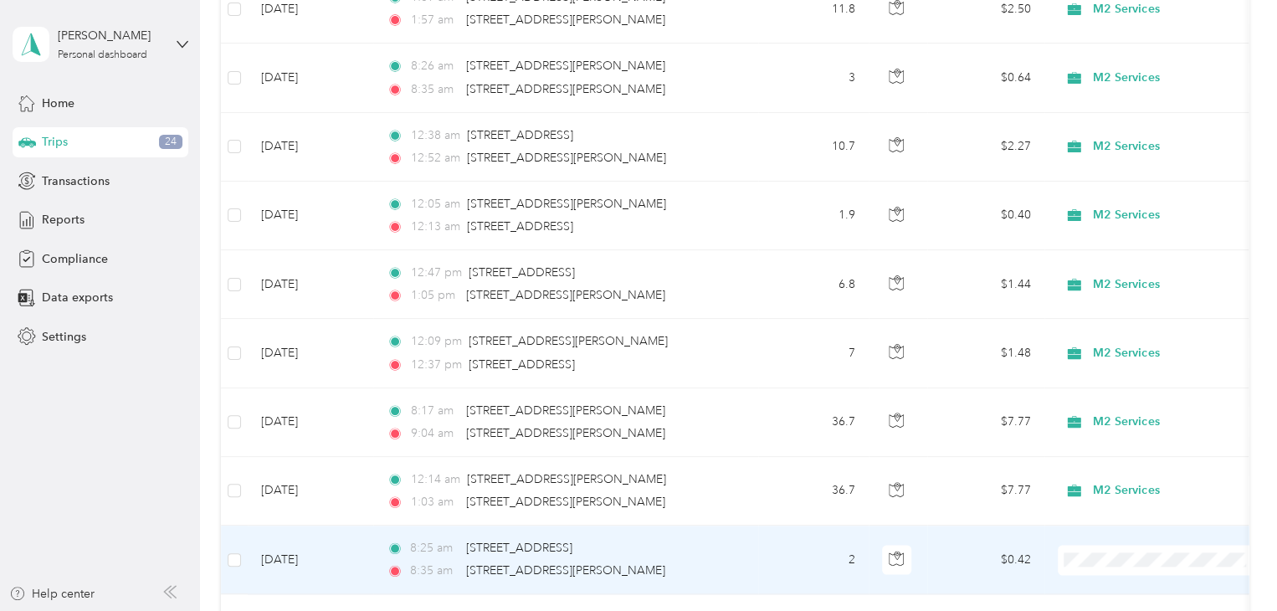
click at [1122, 553] on span "M2 Services" at bounding box center [1176, 557] width 155 height 18
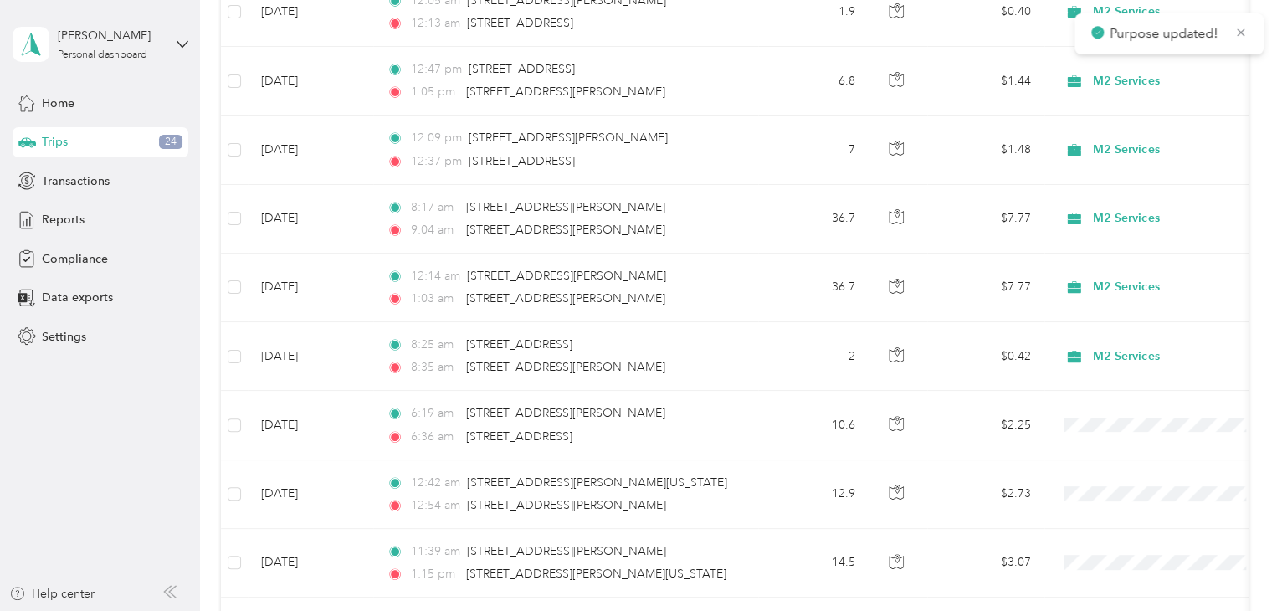
scroll to position [4435, 0]
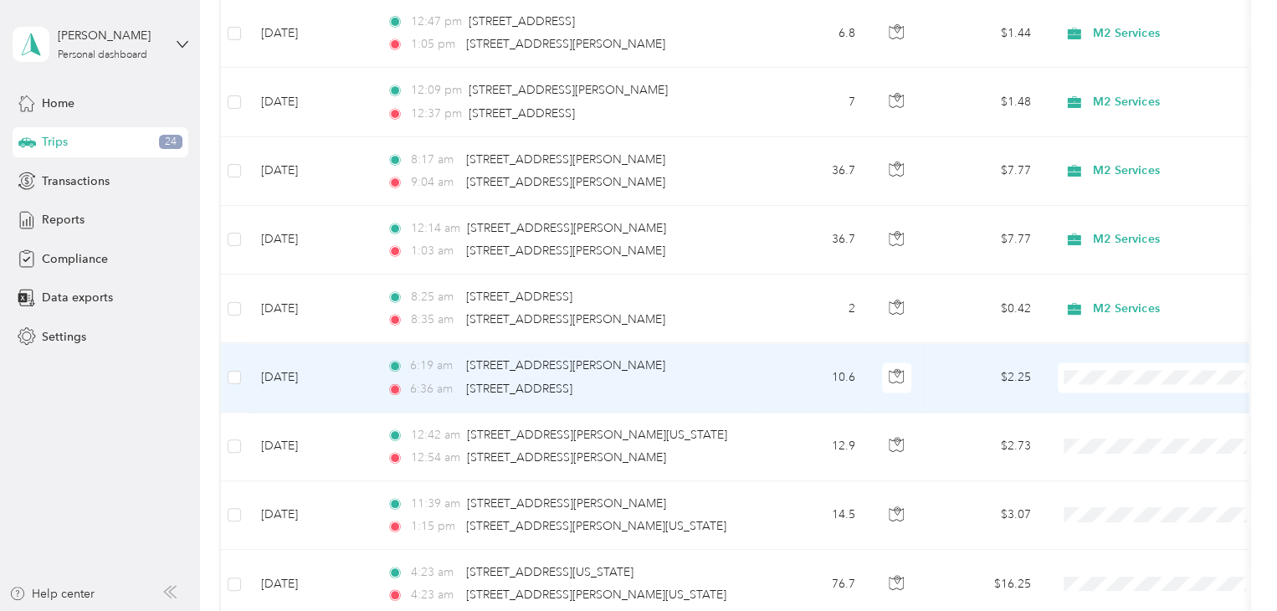
click at [1114, 362] on span at bounding box center [1162, 377] width 208 height 30
click at [1119, 369] on span "M2 Services" at bounding box center [1176, 375] width 155 height 18
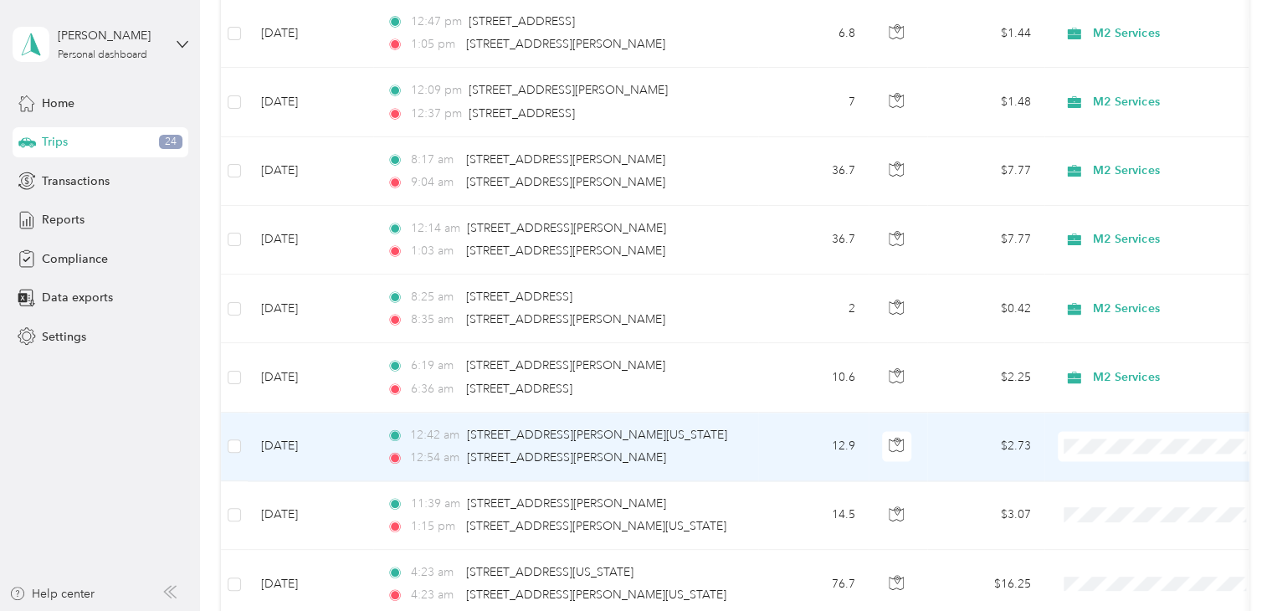
click at [1117, 440] on span "M2 Services" at bounding box center [1176, 443] width 155 height 18
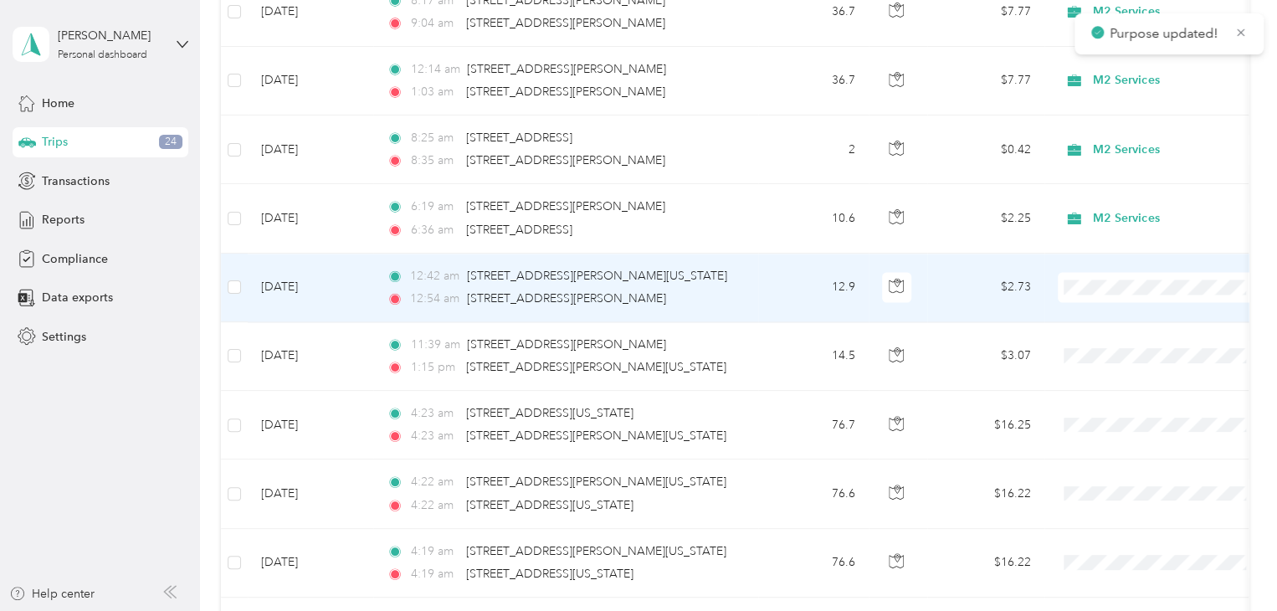
scroll to position [4602, 0]
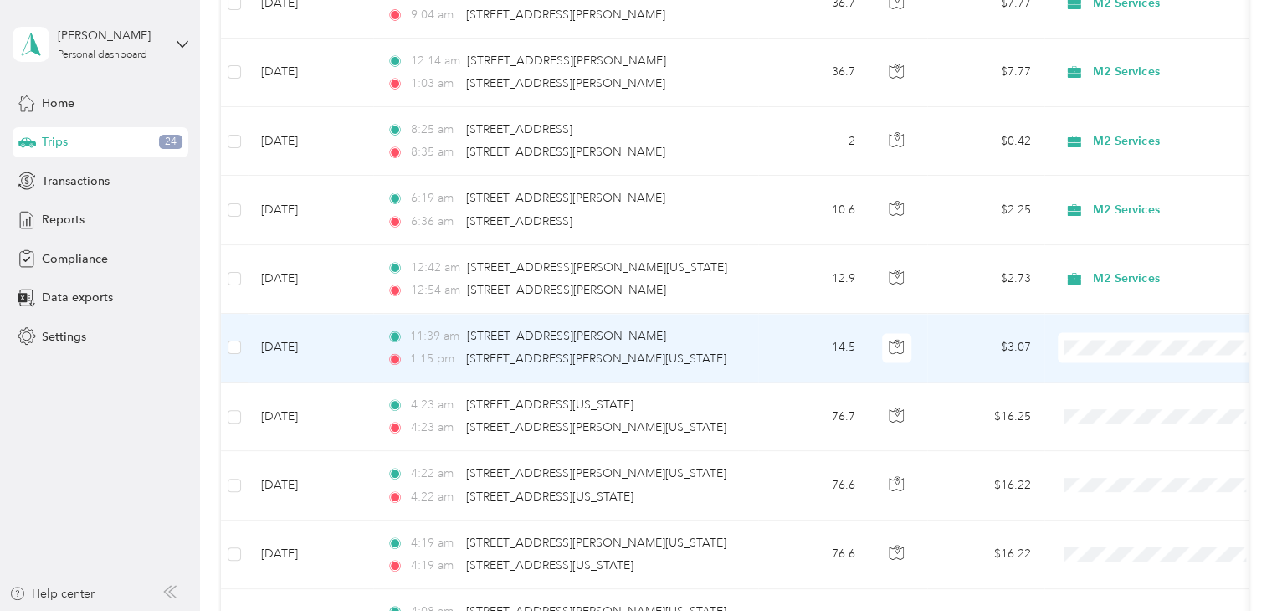
click at [1120, 341] on span "M2 Services" at bounding box center [1176, 345] width 155 height 18
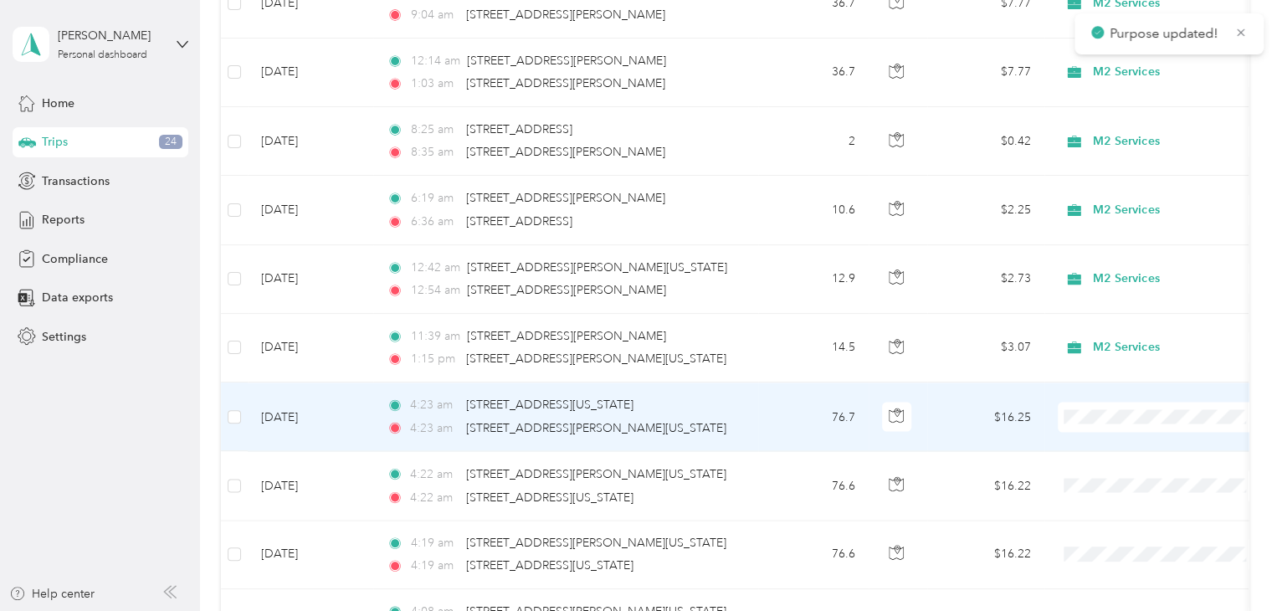
click at [1126, 412] on span "M2 Services" at bounding box center [1176, 413] width 155 height 18
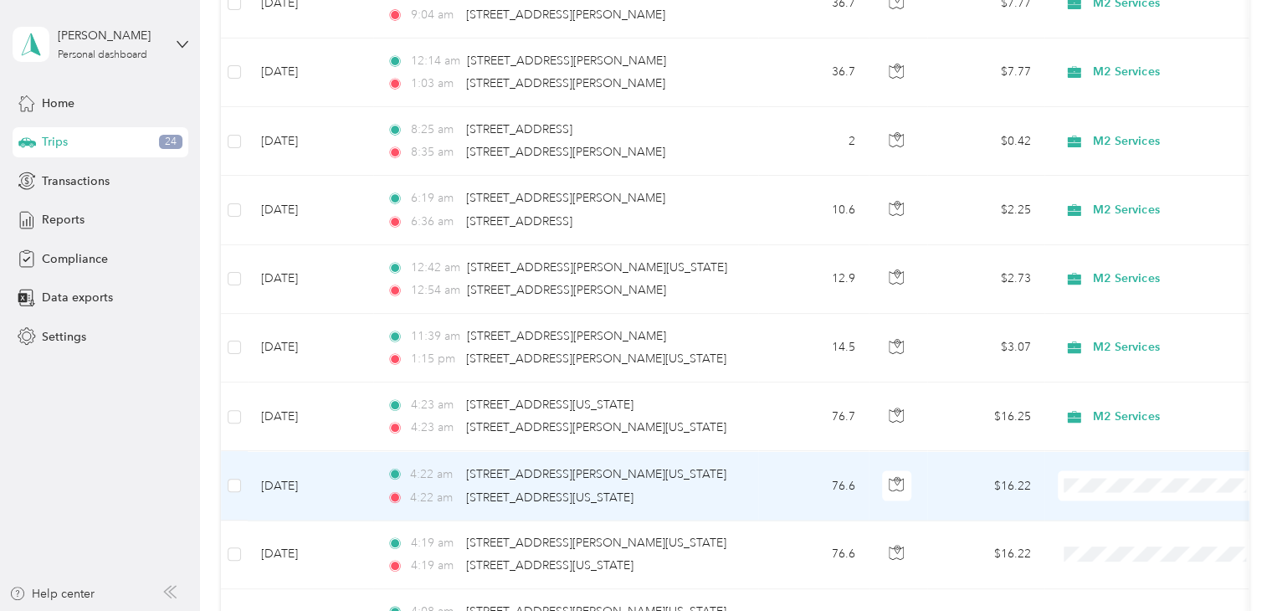
click at [1122, 477] on span "M2 Services" at bounding box center [1176, 482] width 155 height 18
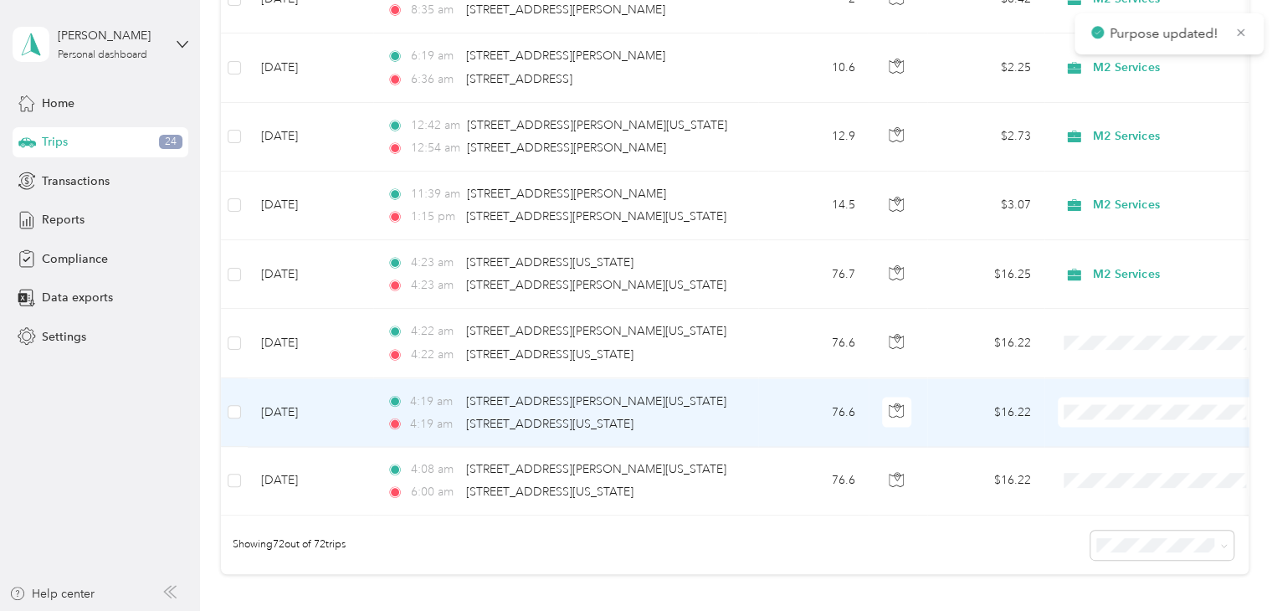
scroll to position [4770, 0]
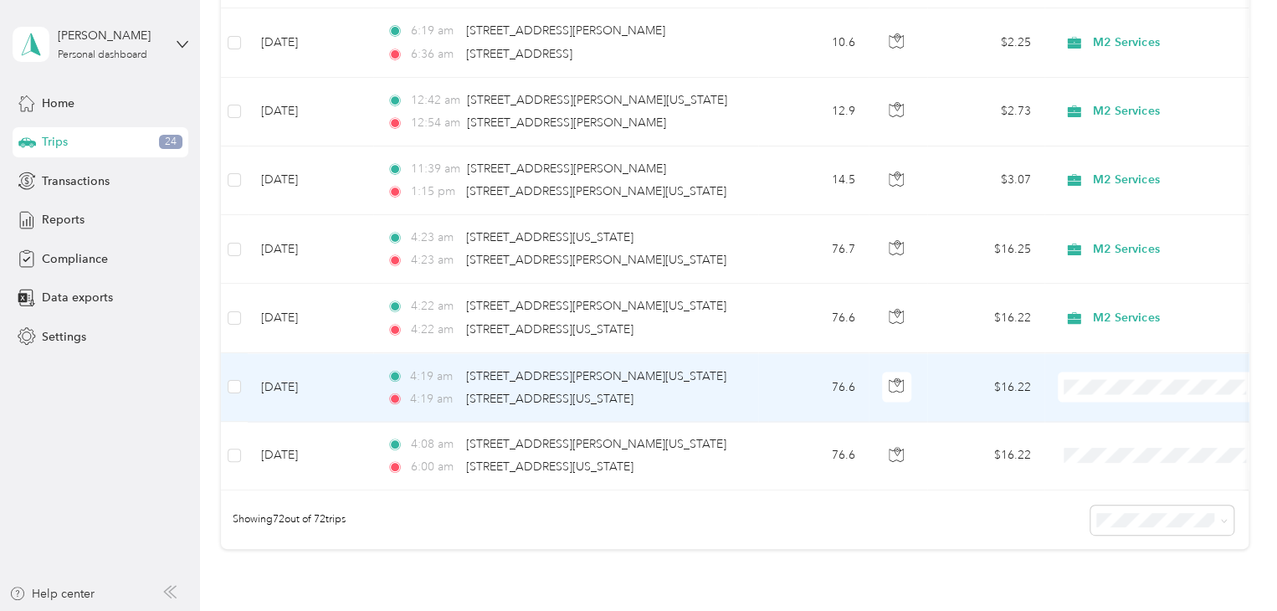
click at [1125, 382] on span "M2 Services" at bounding box center [1176, 384] width 155 height 18
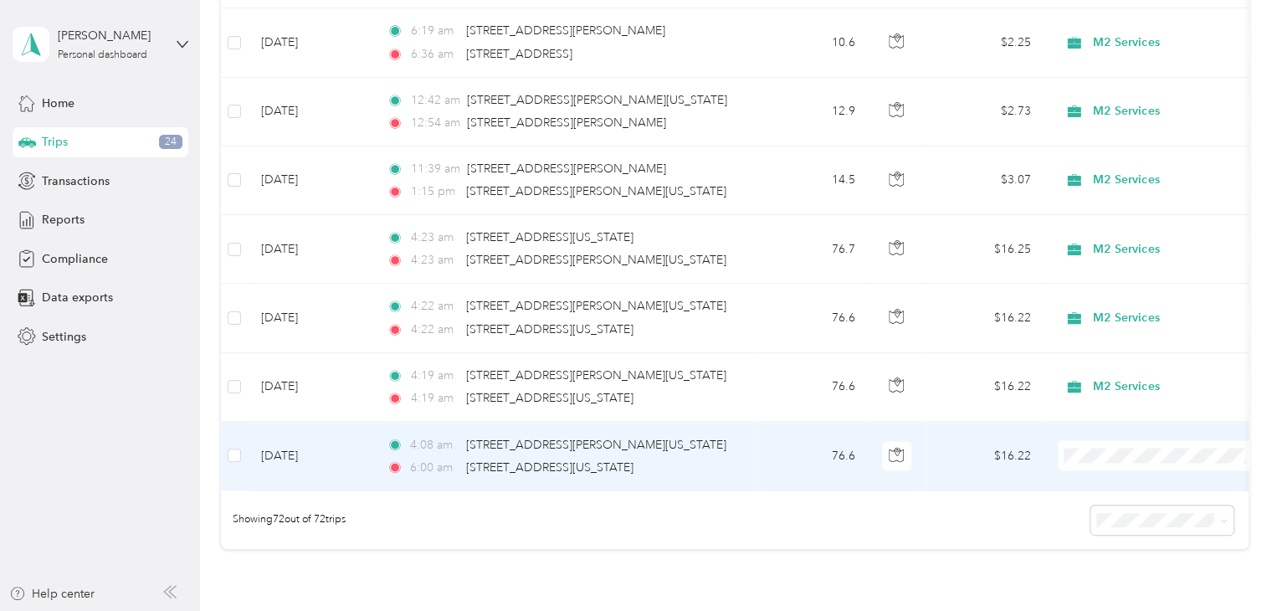
click at [1121, 449] on span "M2 Services" at bounding box center [1176, 453] width 155 height 18
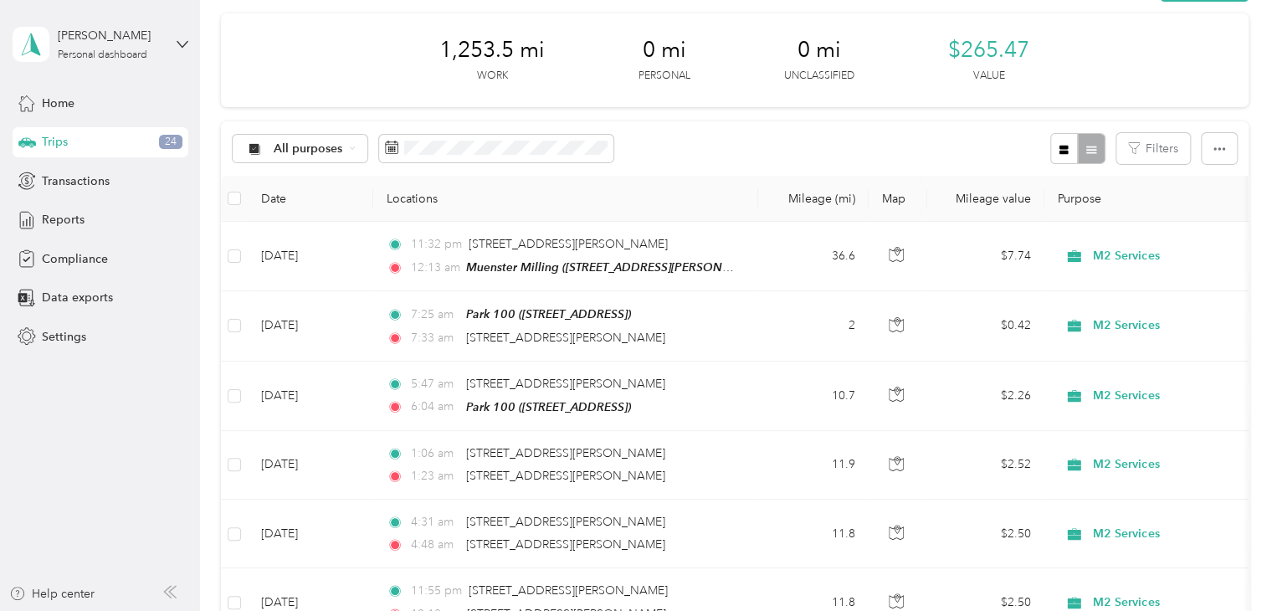
scroll to position [0, 0]
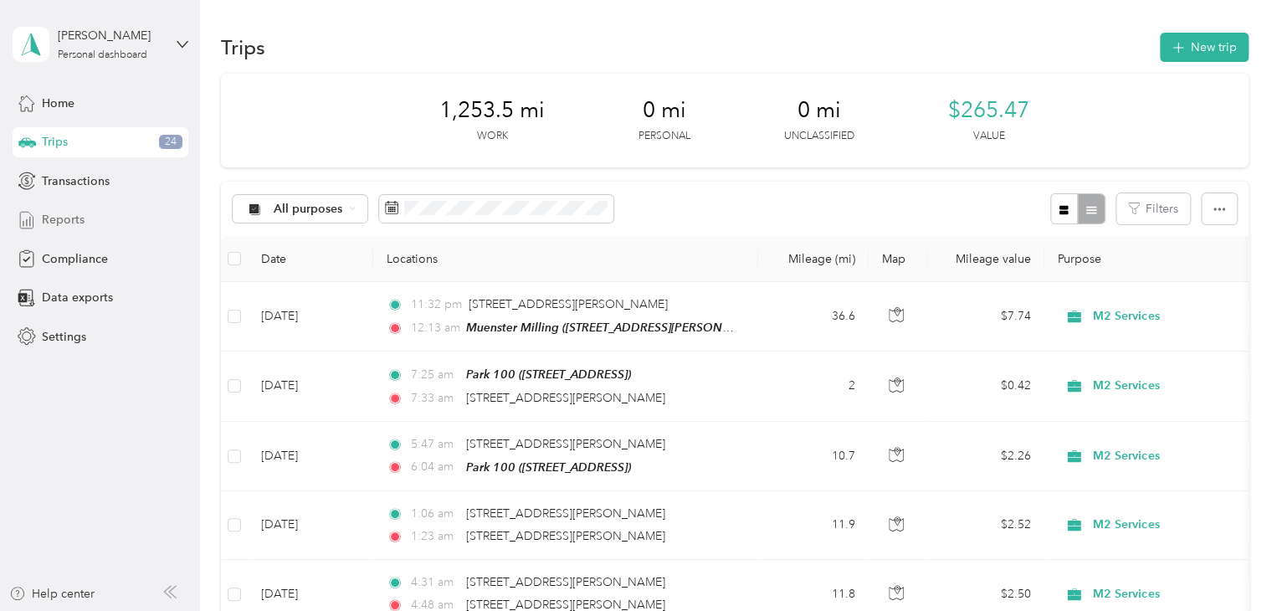
click at [80, 221] on span "Reports" at bounding box center [63, 220] width 43 height 18
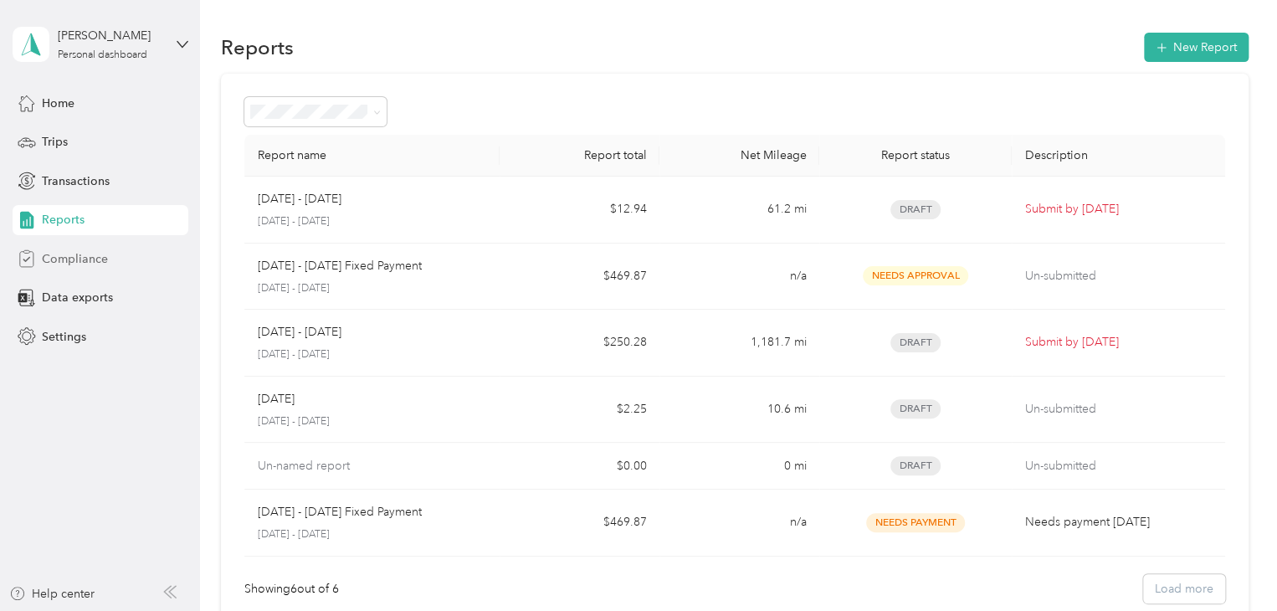
click at [63, 261] on span "Compliance" at bounding box center [75, 259] width 66 height 18
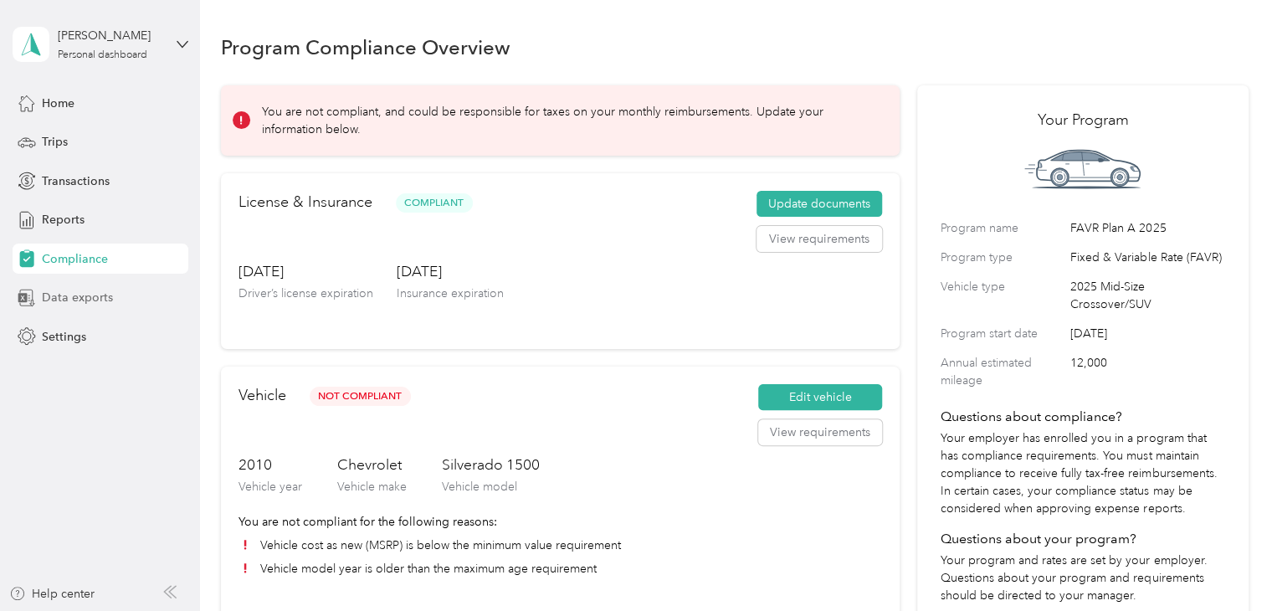
click at [57, 295] on span "Data exports" at bounding box center [77, 298] width 71 height 18
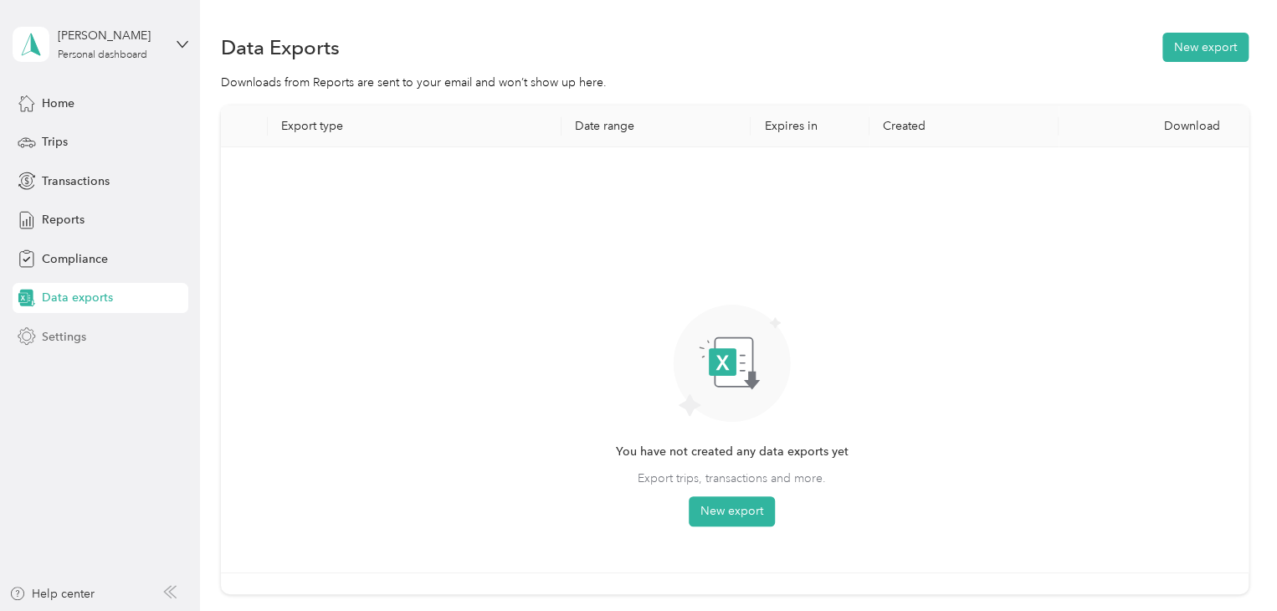
click at [58, 332] on span "Settings" at bounding box center [64, 337] width 44 height 18
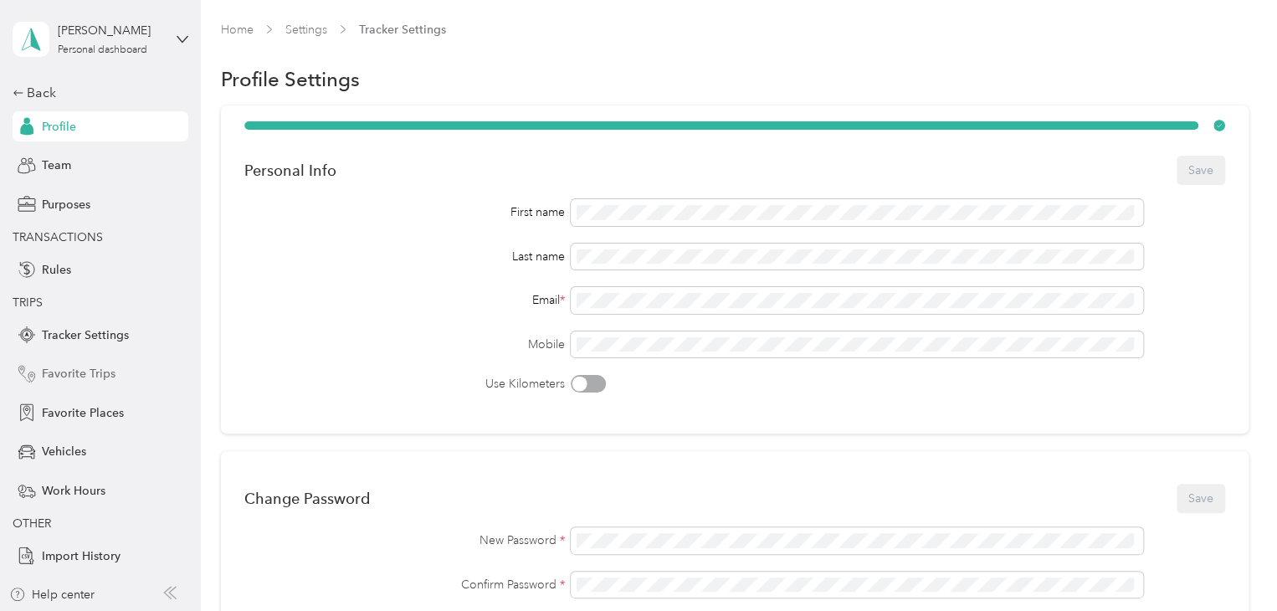
scroll to position [7, 0]
click at [89, 491] on span "Work Hours" at bounding box center [74, 490] width 64 height 18
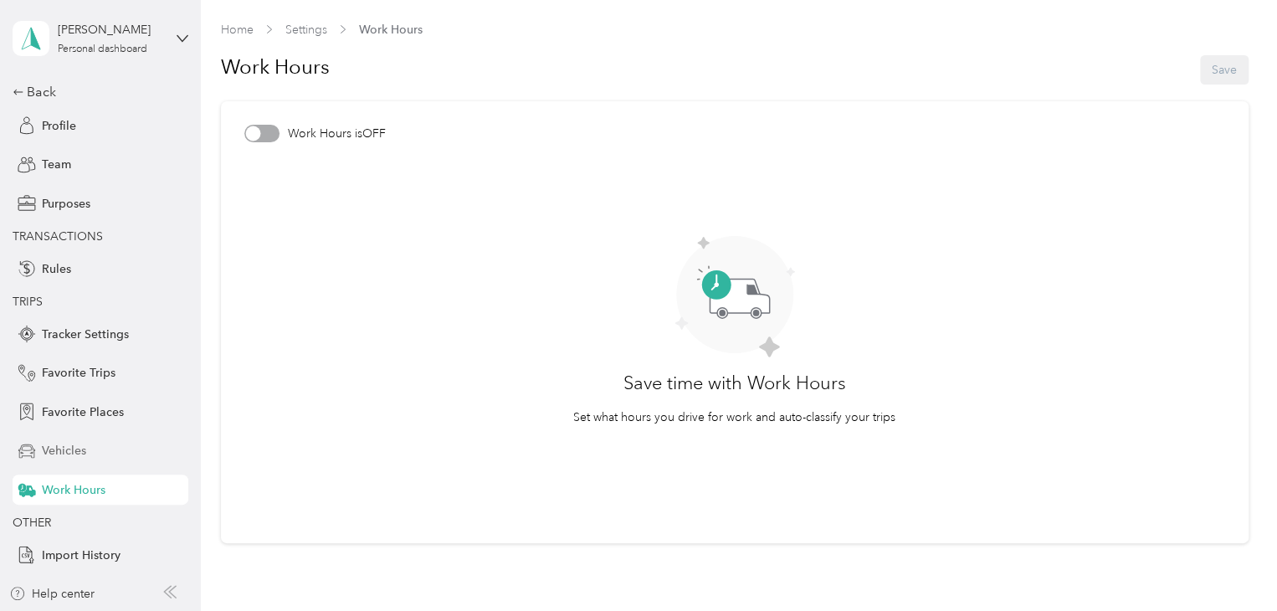
click at [74, 454] on span "Vehicles" at bounding box center [64, 451] width 44 height 18
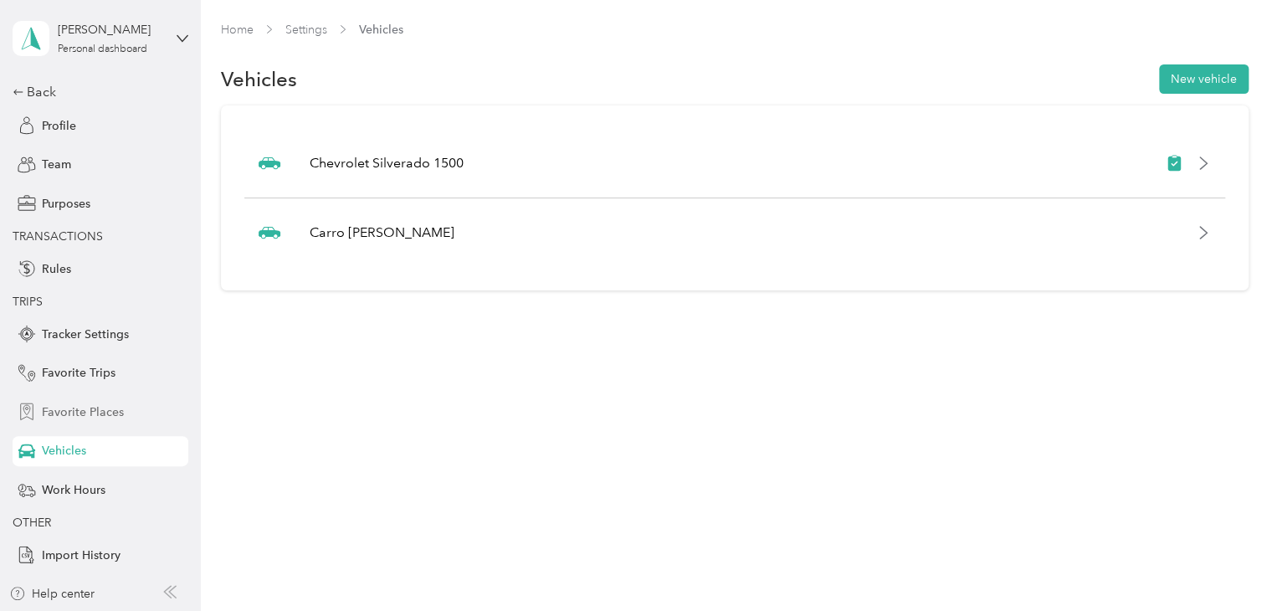
click at [97, 405] on span "Favorite Places" at bounding box center [83, 412] width 82 height 18
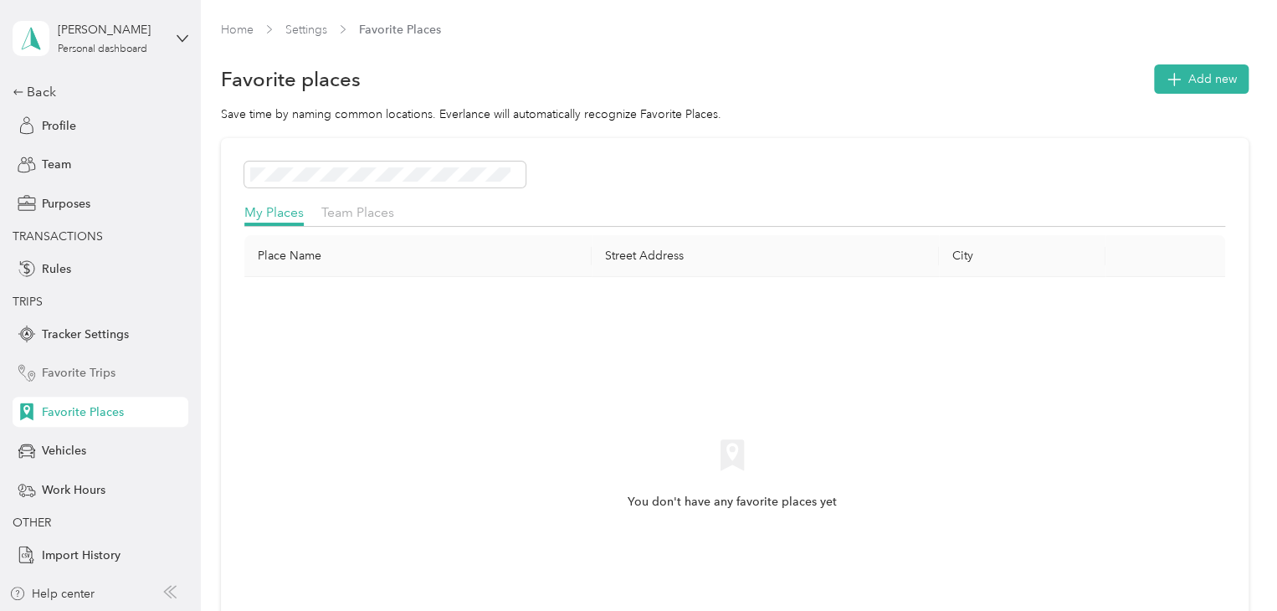
click at [94, 372] on span "Favorite Trips" at bounding box center [79, 373] width 74 height 18
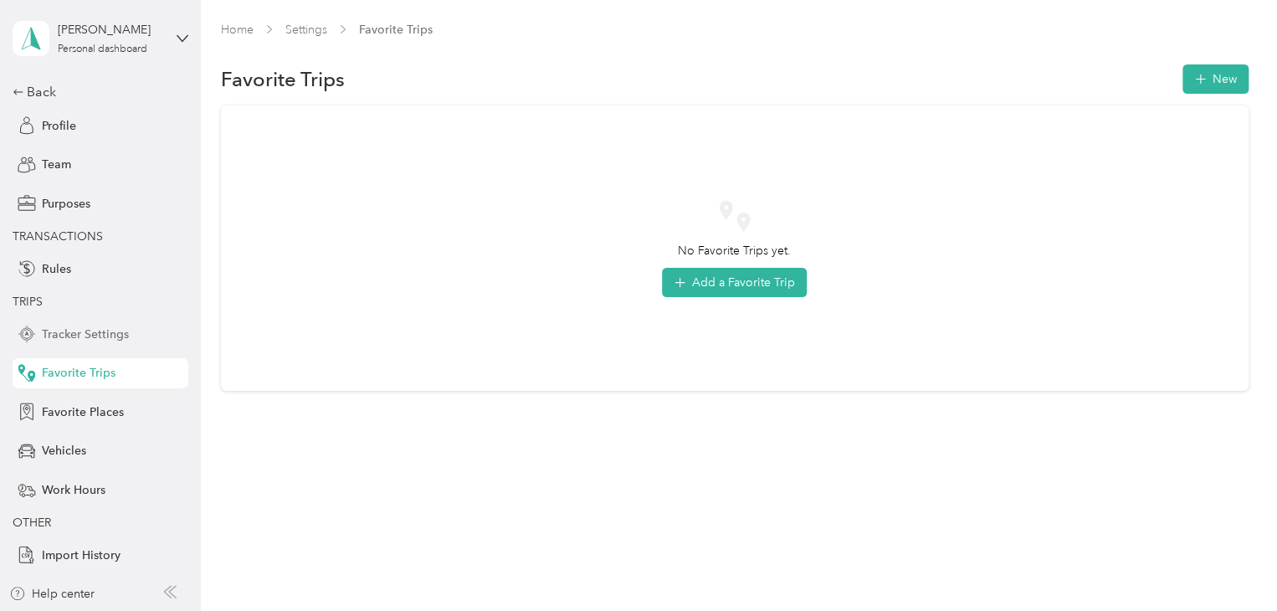
click at [93, 333] on span "Tracker Settings" at bounding box center [85, 335] width 87 height 18
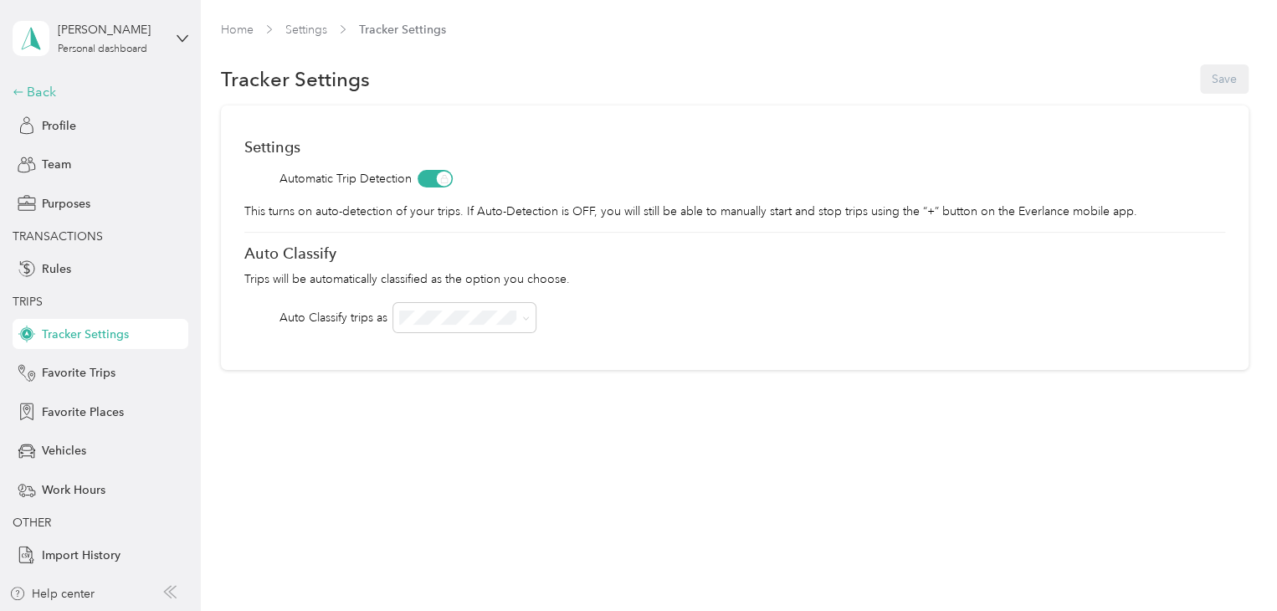
click at [29, 87] on div "Back" at bounding box center [96, 92] width 167 height 20
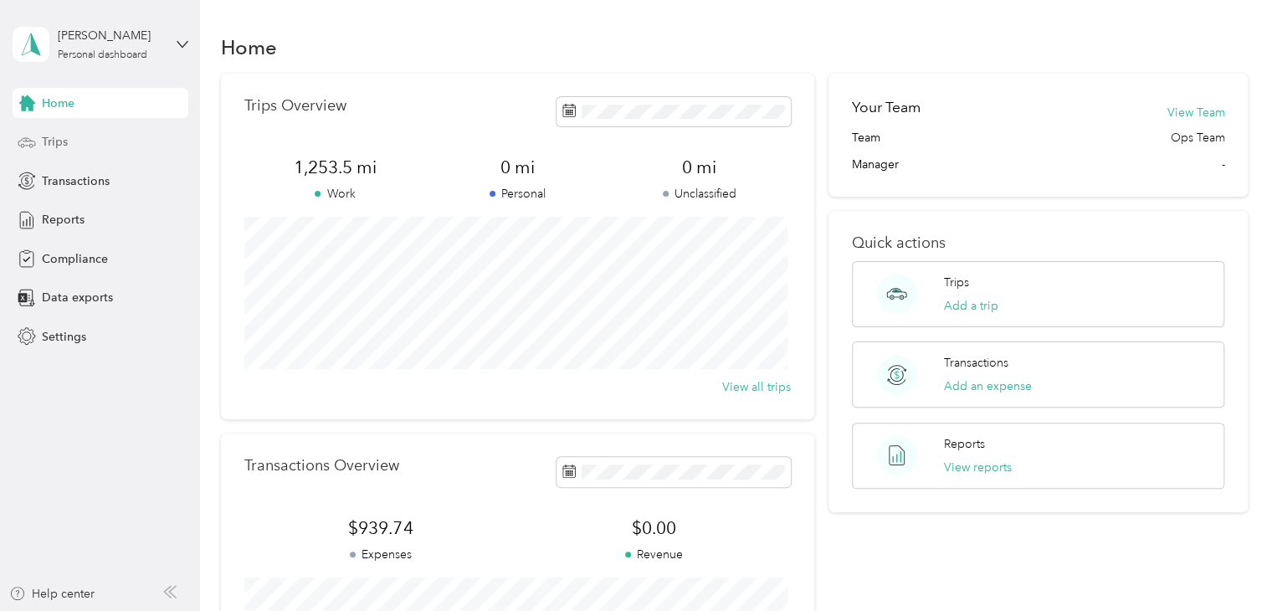
click at [54, 139] on span "Trips" at bounding box center [55, 142] width 26 height 18
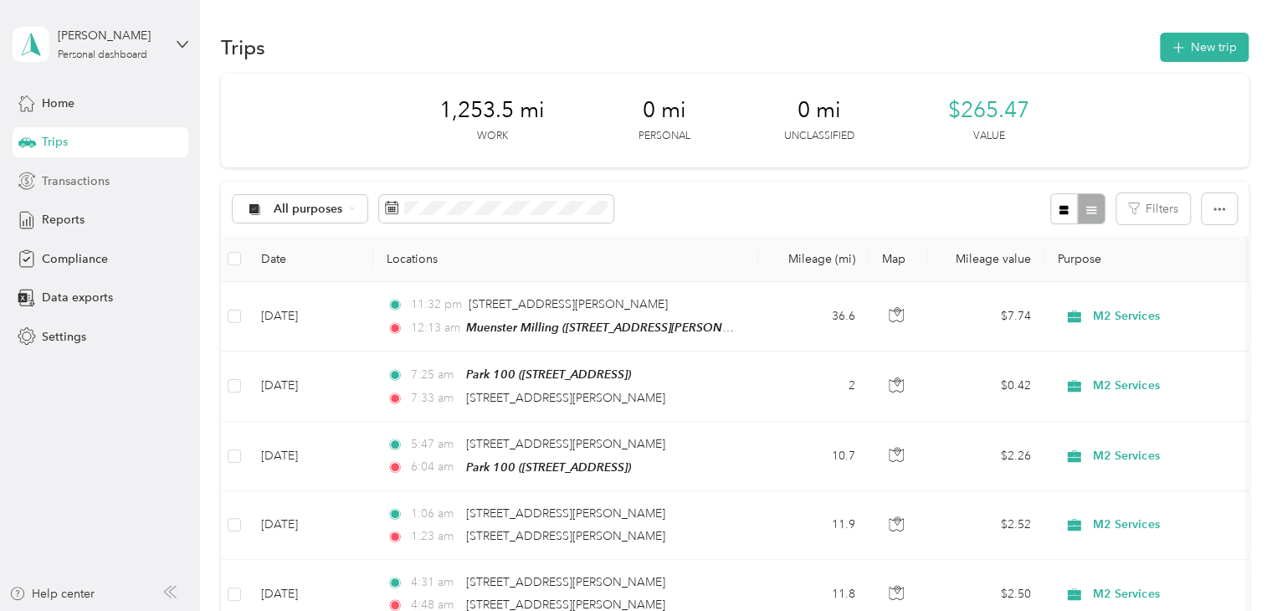
click at [57, 178] on span "Transactions" at bounding box center [76, 181] width 68 height 18
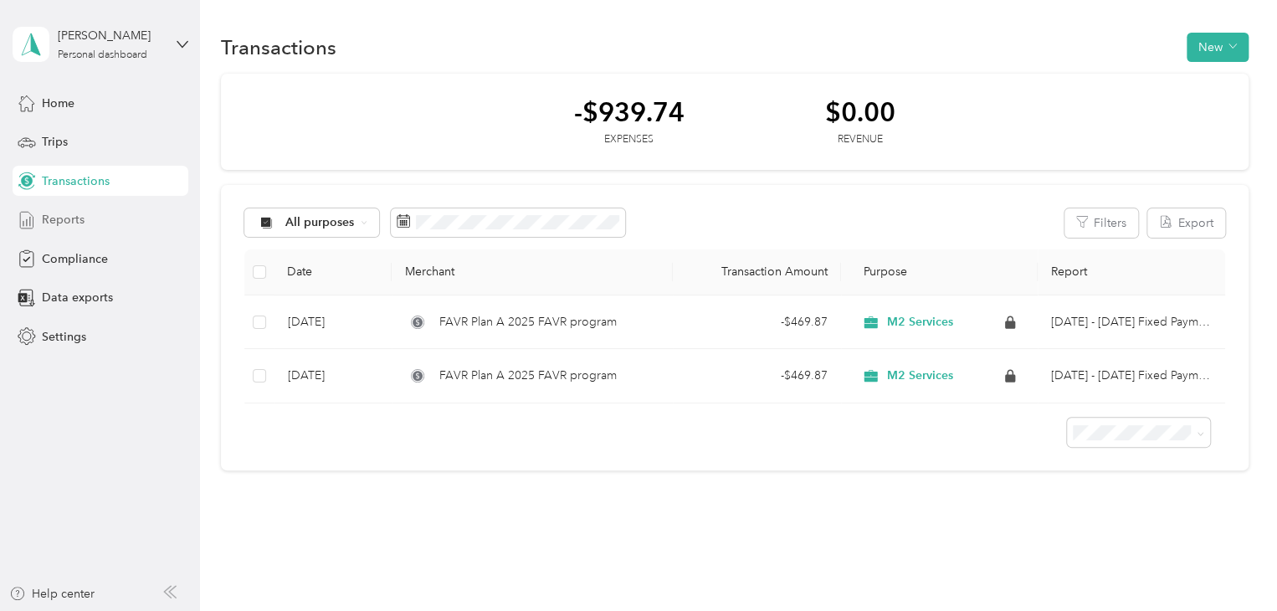
click at [72, 220] on span "Reports" at bounding box center [63, 220] width 43 height 18
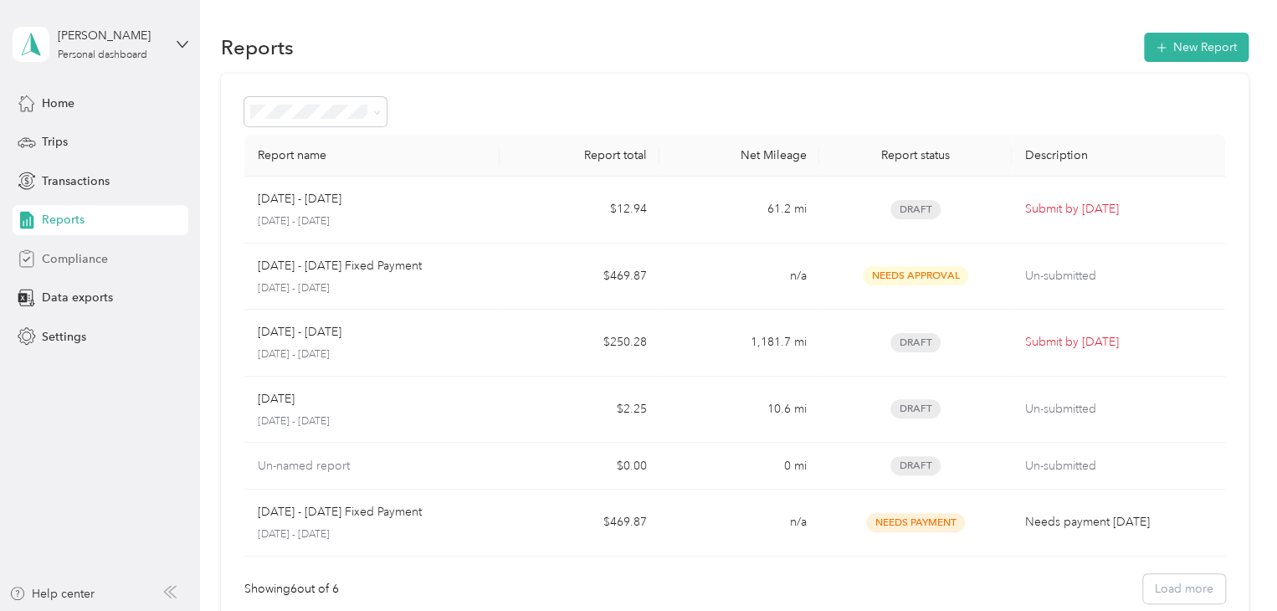
click at [69, 261] on span "Compliance" at bounding box center [75, 259] width 66 height 18
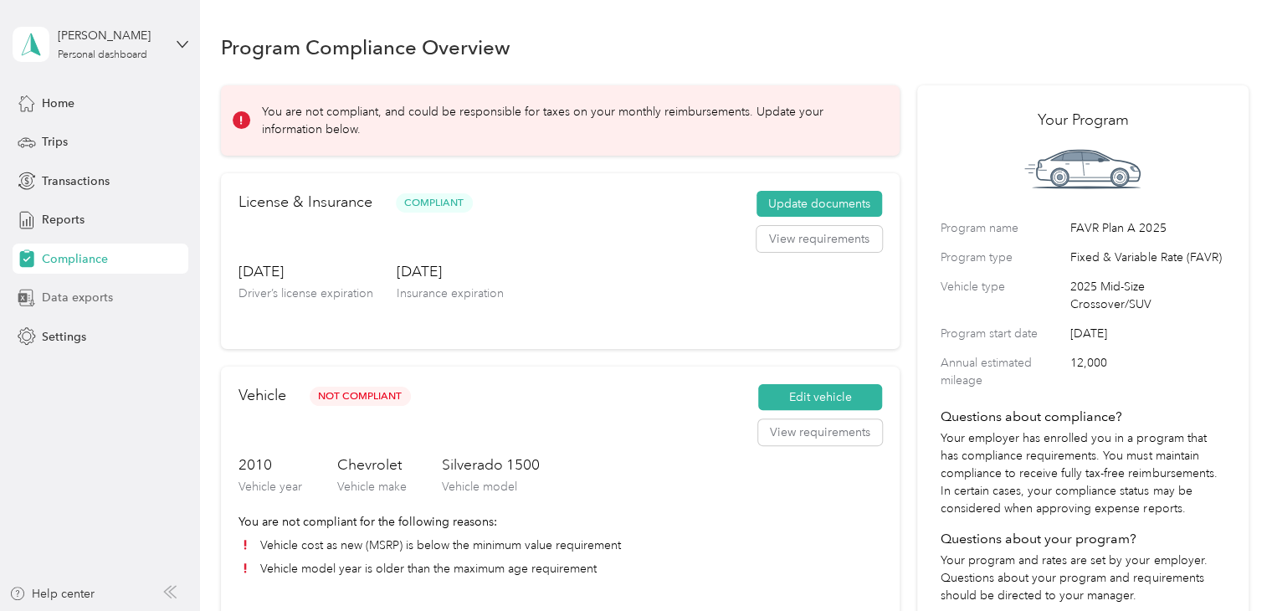
click at [68, 299] on span "Data exports" at bounding box center [77, 298] width 71 height 18
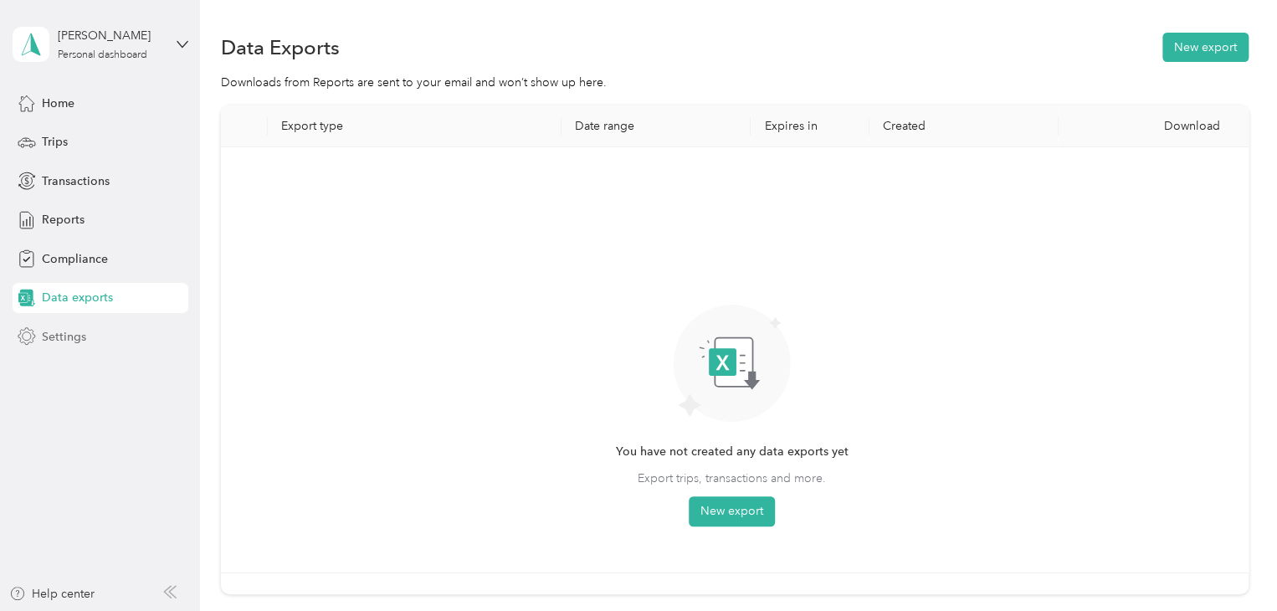
click at [67, 335] on span "Settings" at bounding box center [64, 337] width 44 height 18
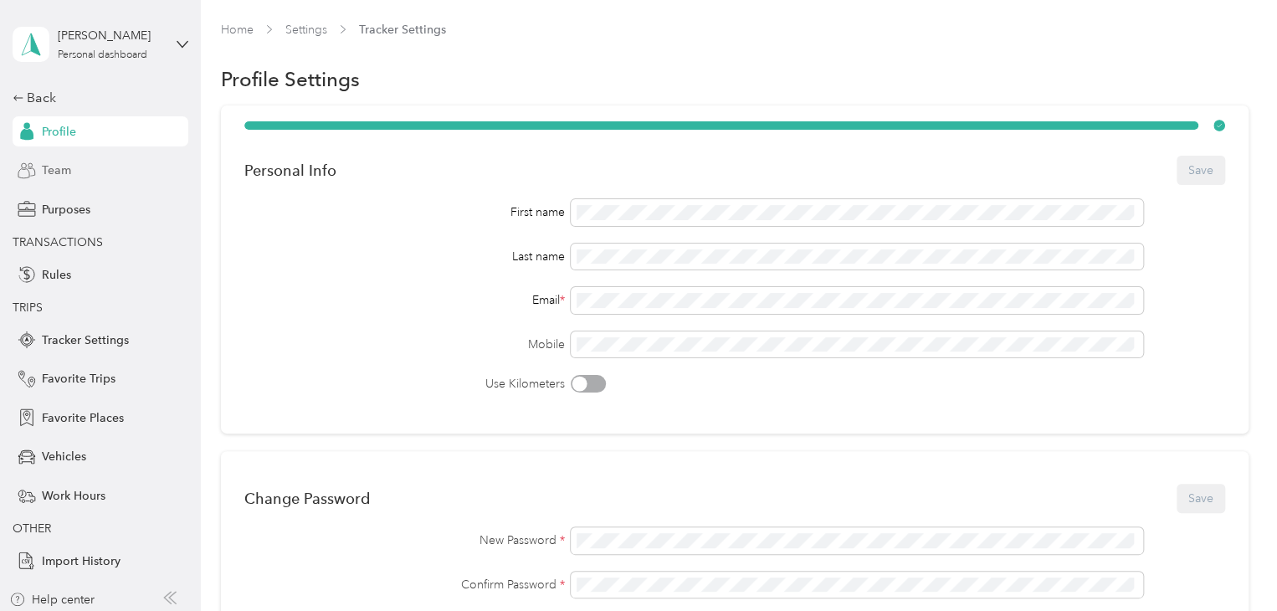
click at [49, 165] on span "Team" at bounding box center [56, 171] width 29 height 18
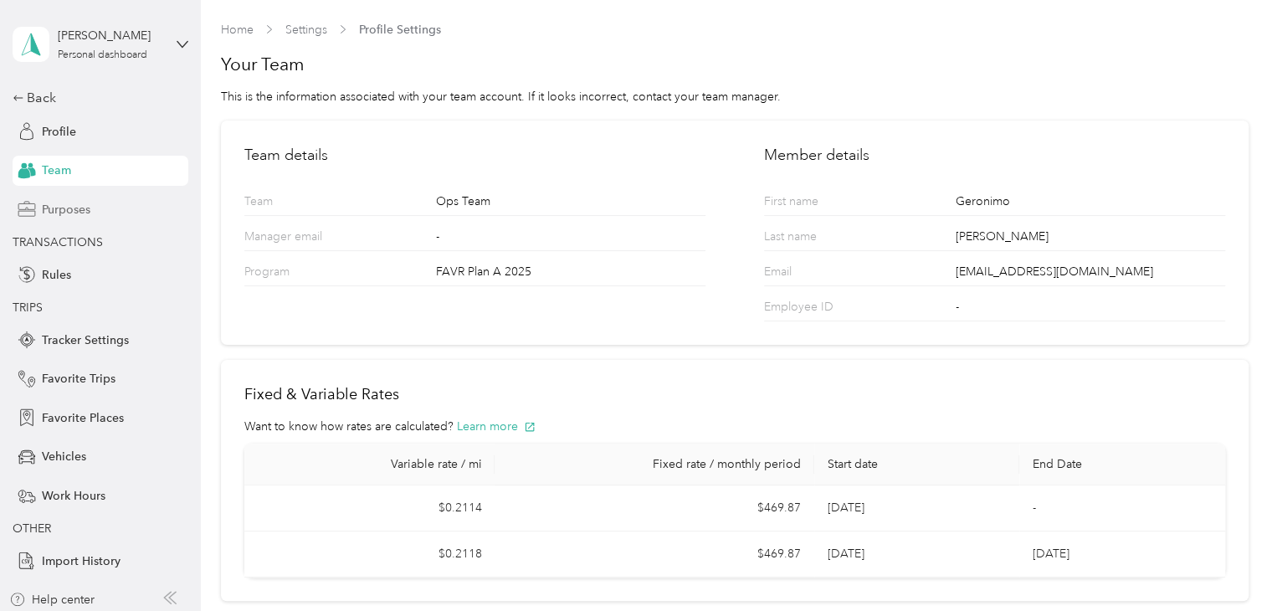
click at [54, 207] on span "Purposes" at bounding box center [66, 210] width 49 height 18
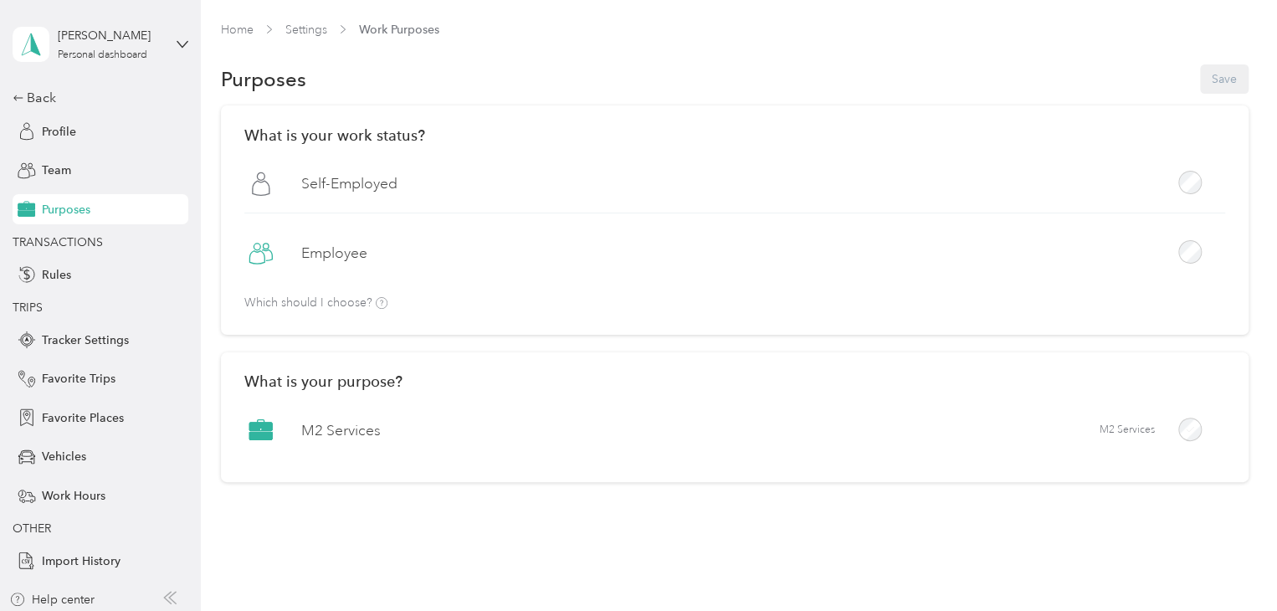
click at [70, 244] on span "TRANSACTIONS" at bounding box center [58, 242] width 90 height 14
click at [44, 272] on span "Rules" at bounding box center [56, 275] width 29 height 18
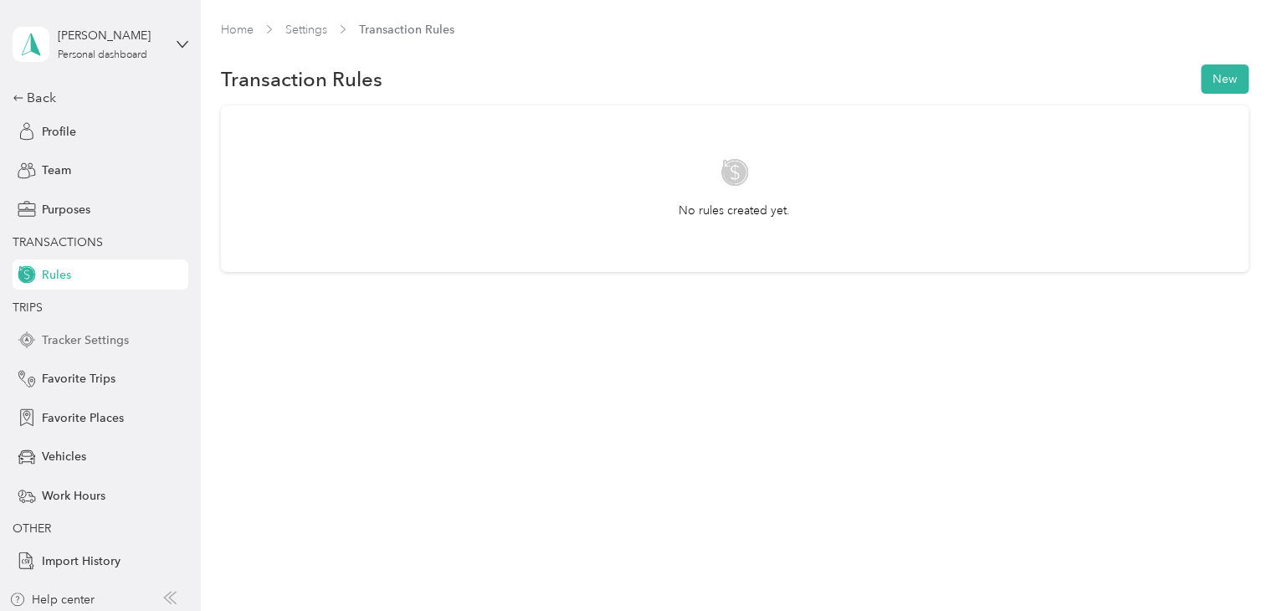
click at [73, 340] on span "Tracker Settings" at bounding box center [85, 340] width 87 height 18
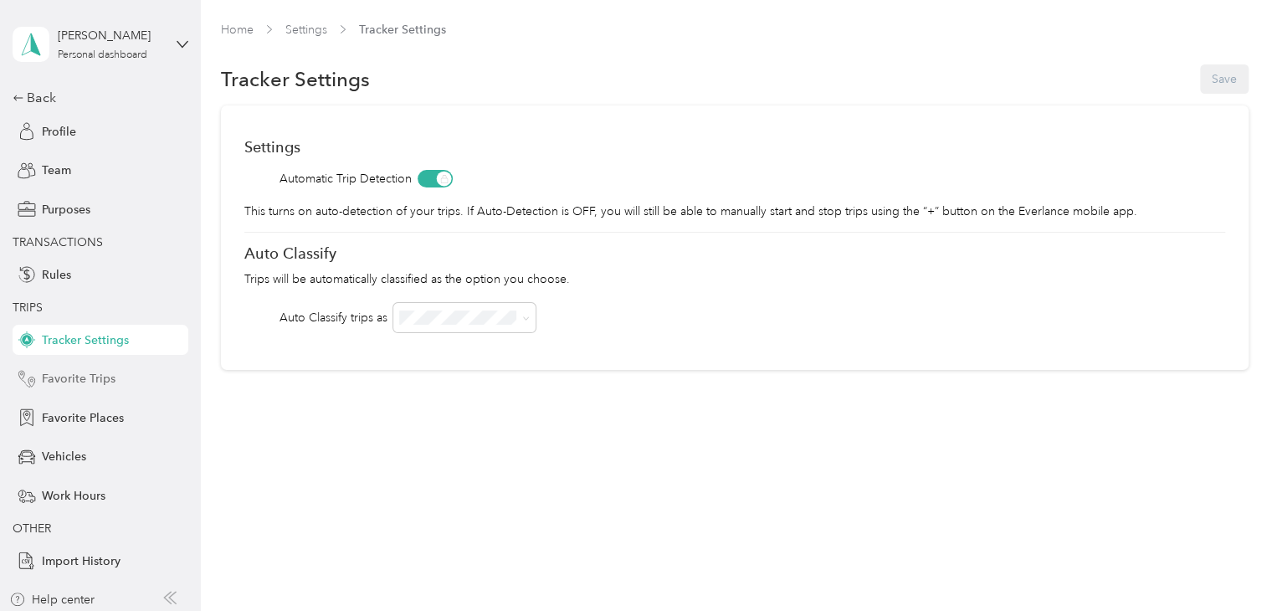
click at [77, 380] on span "Favorite Trips" at bounding box center [79, 379] width 74 height 18
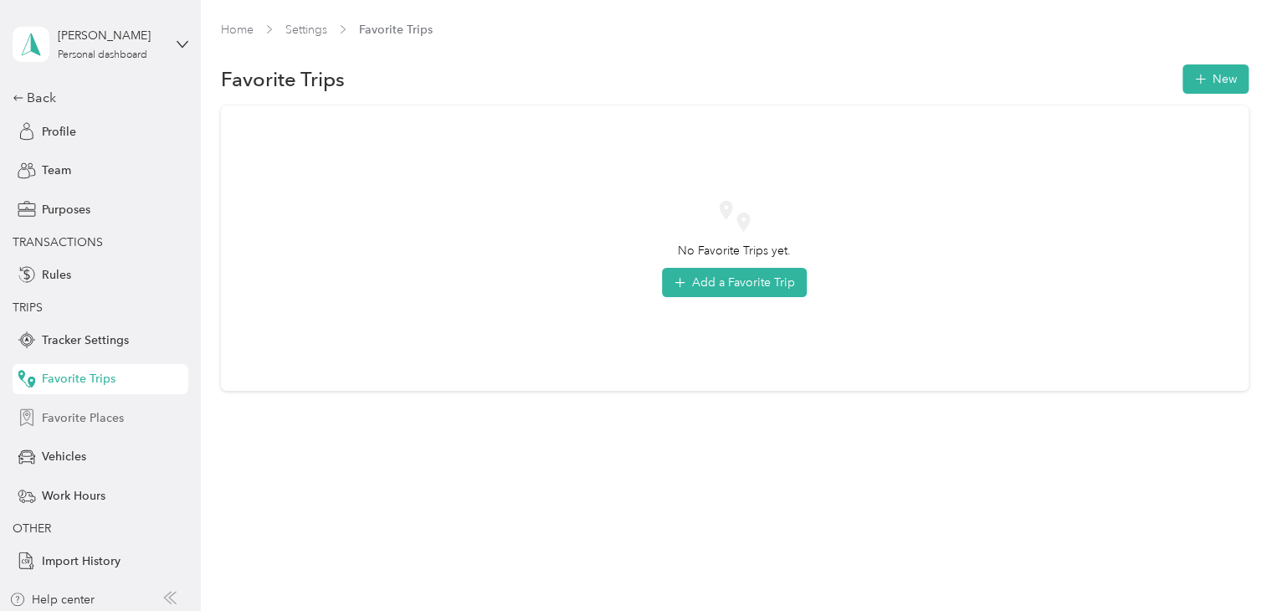
click at [75, 416] on span "Favorite Places" at bounding box center [83, 418] width 82 height 18
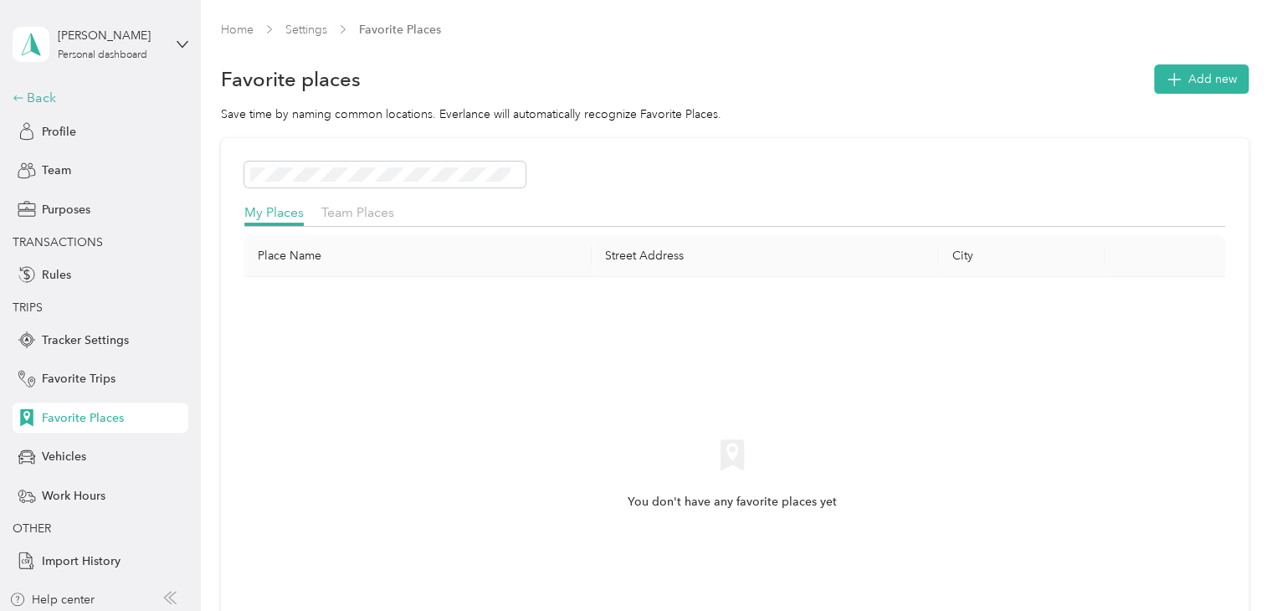
click at [23, 100] on div "Back" at bounding box center [96, 98] width 167 height 20
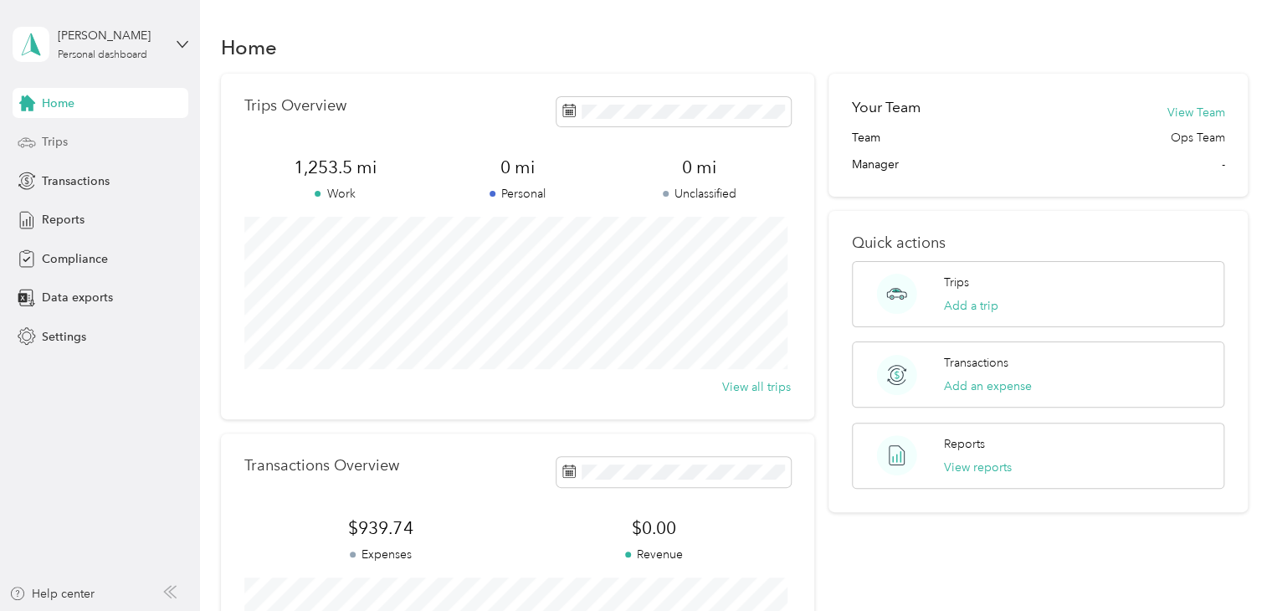
click at [50, 140] on span "Trips" at bounding box center [55, 142] width 26 height 18
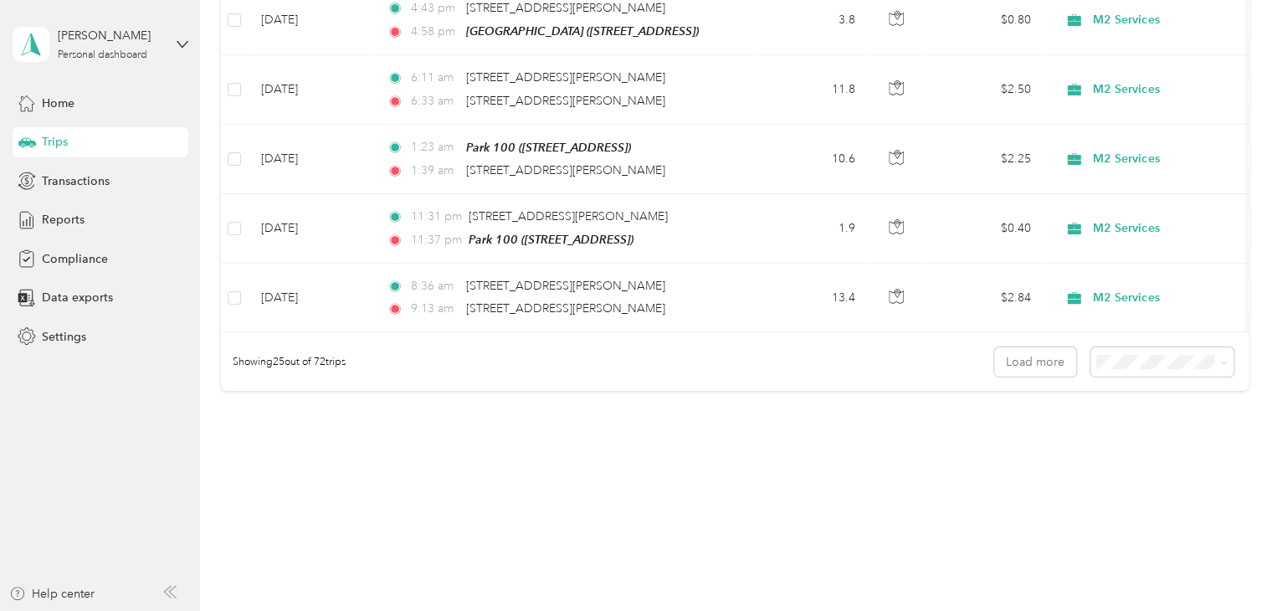
scroll to position [1690, 0]
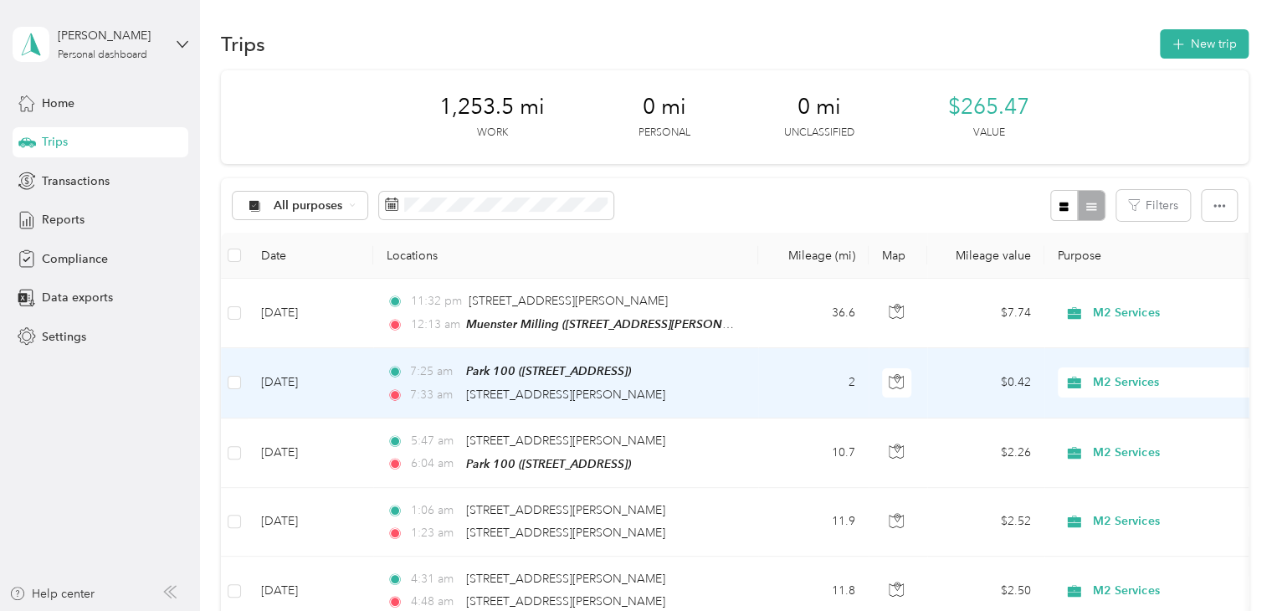
scroll to position [0, 0]
